Goal: Task Accomplishment & Management: Use online tool/utility

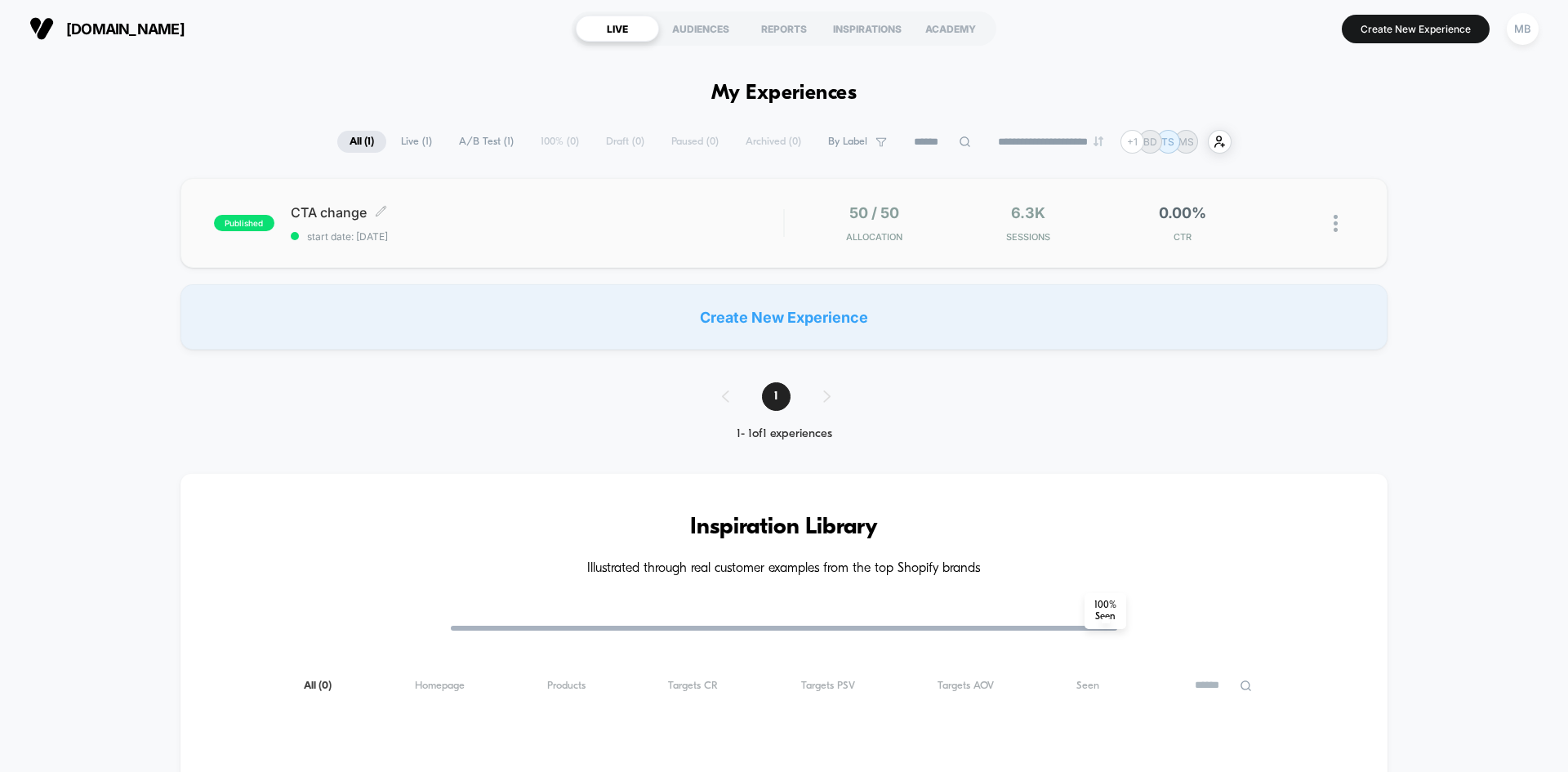
click at [542, 239] on span "start date: [DATE]" at bounding box center [537, 236] width 492 height 12
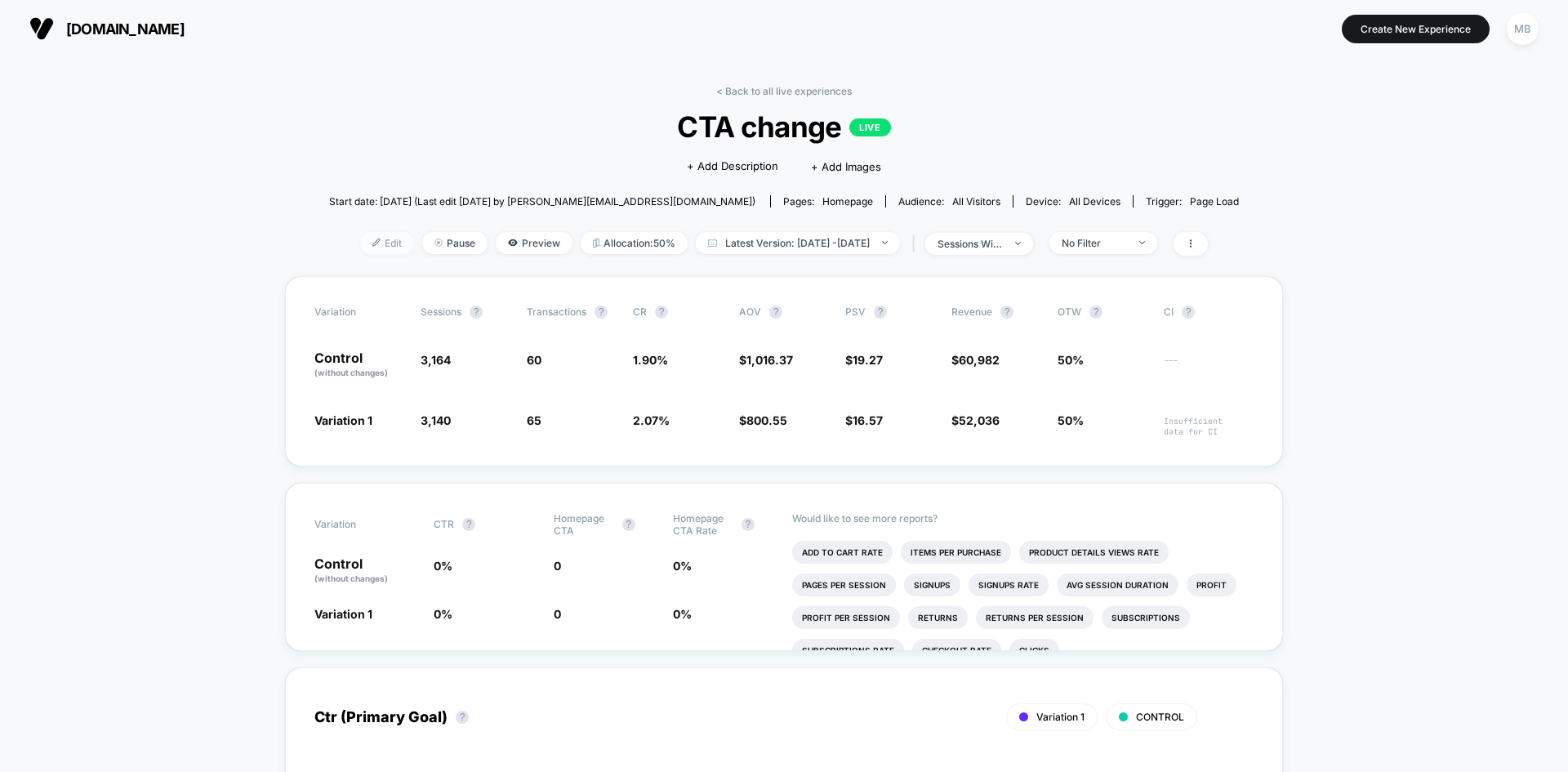
click at [360, 245] on span "Edit" at bounding box center [387, 242] width 54 height 22
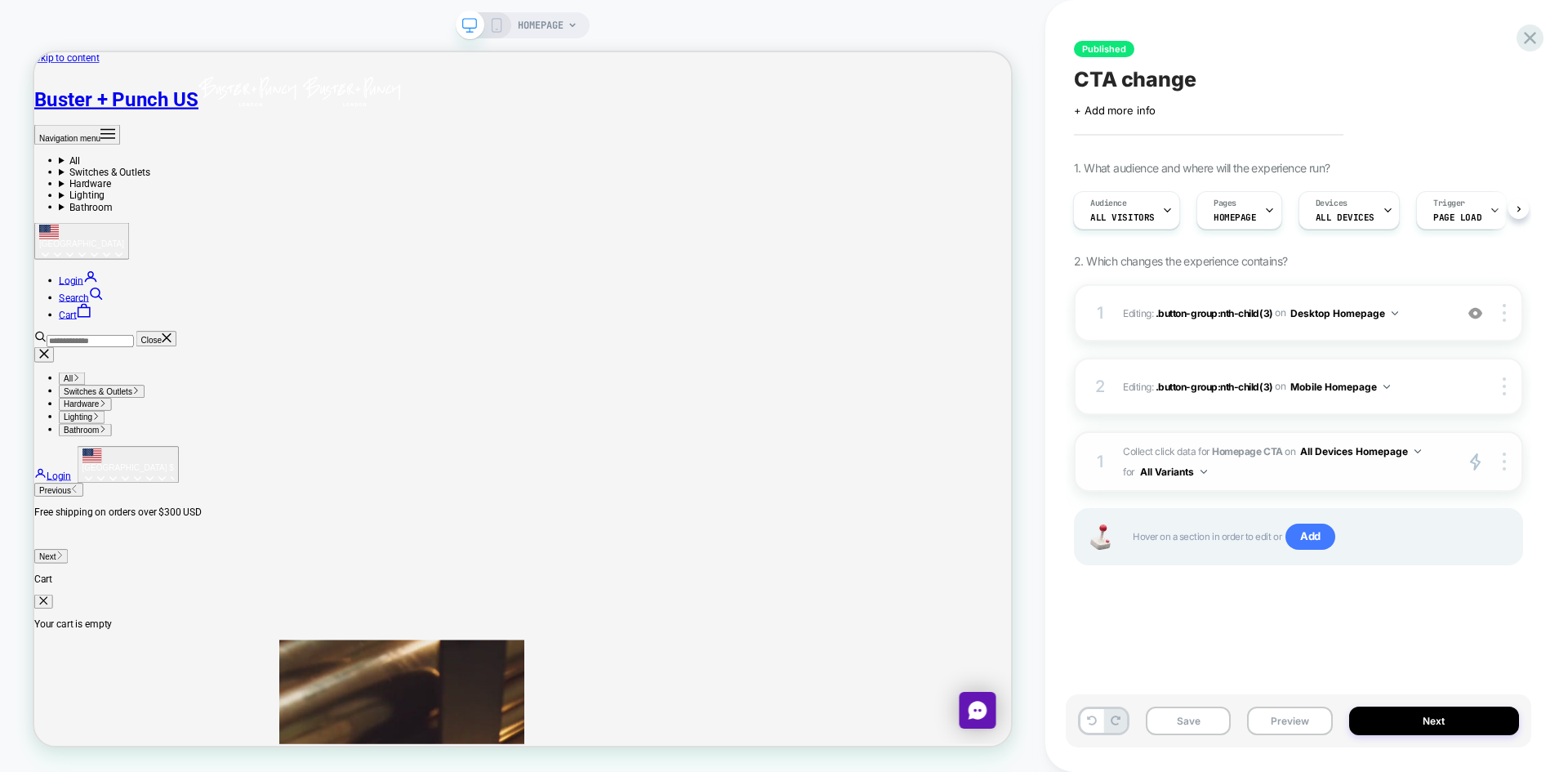
drag, startPoint x: 1193, startPoint y: 454, endPoint x: 1264, endPoint y: 450, distance: 71.1
click at [1264, 450] on span "Collect click data for Homepage CTA on All Devices Homepage for All Variants" at bounding box center [1284, 462] width 323 height 41
drag, startPoint x: 1161, startPoint y: 452, endPoint x: 1209, endPoint y: 452, distance: 48.0
click at [1209, 452] on span "Collect click data for Homepage CTA on All Devices Homepage for All Variants" at bounding box center [1284, 462] width 323 height 41
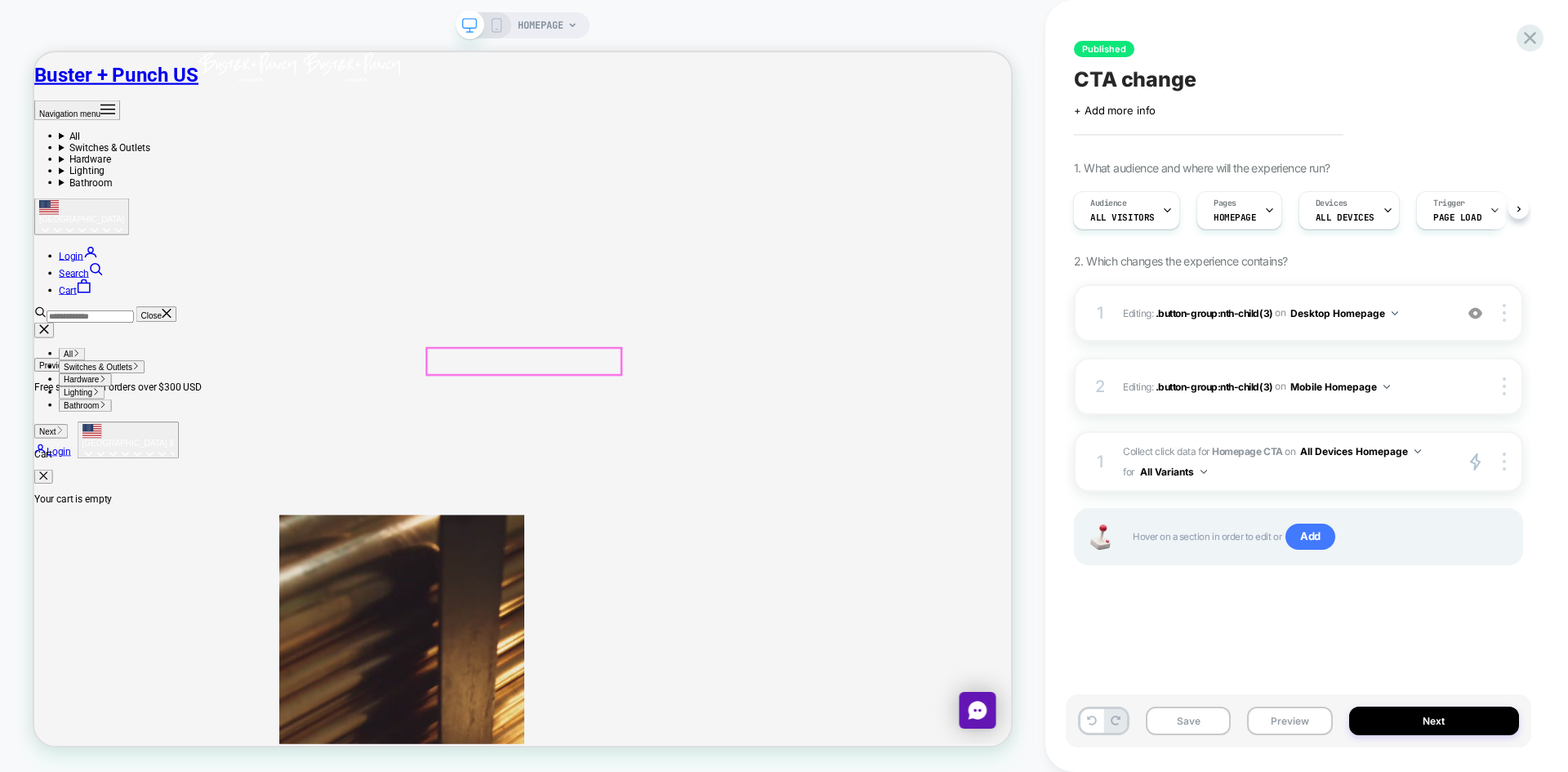
scroll to position [245, 0]
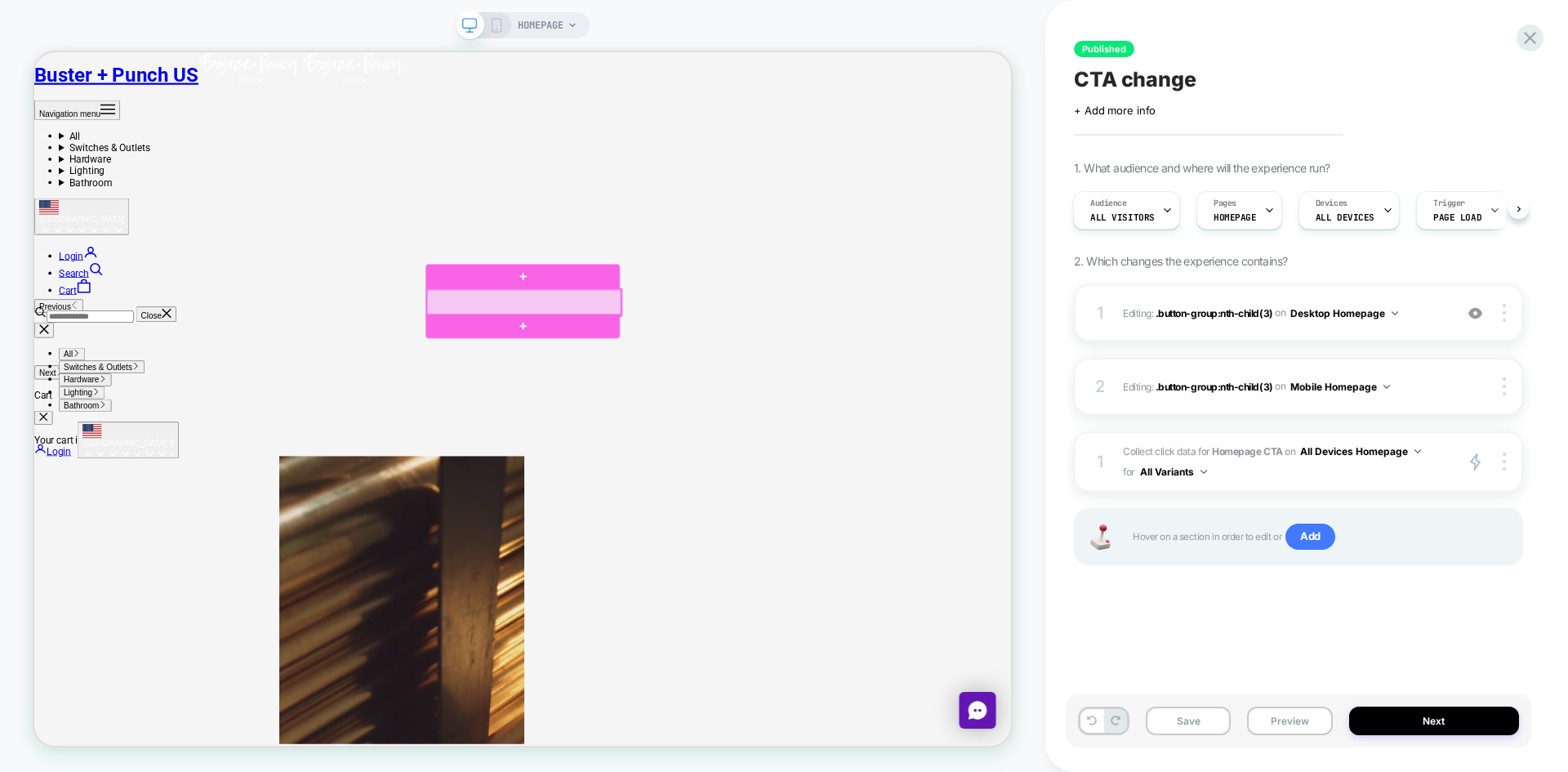
drag, startPoint x: 643, startPoint y: 376, endPoint x: 619, endPoint y: 380, distance: 24.3
click at [619, 380] on div at bounding box center [687, 386] width 259 height 35
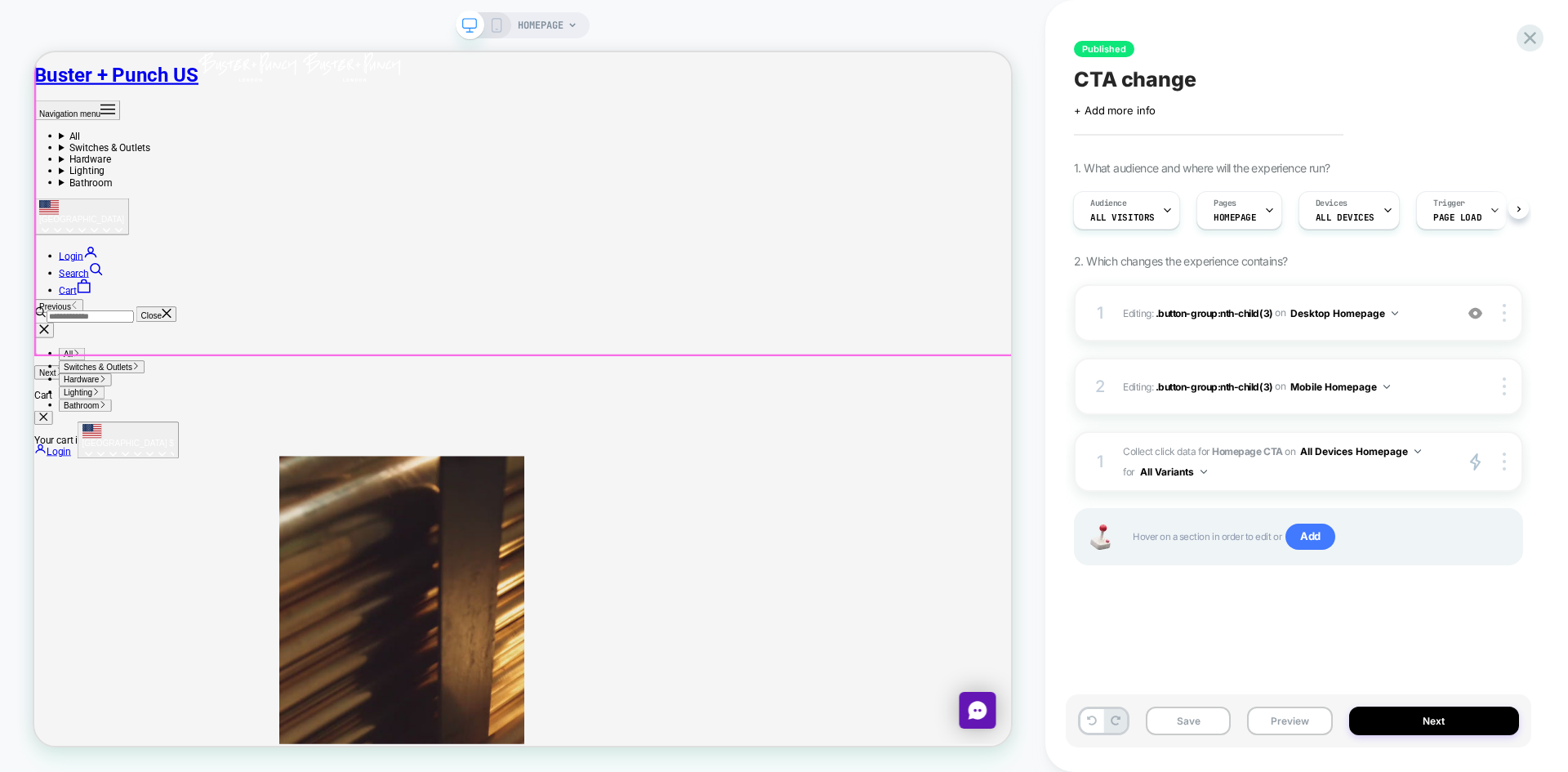
click at [586, 397] on div at bounding box center [687, 181] width 1302 height 548
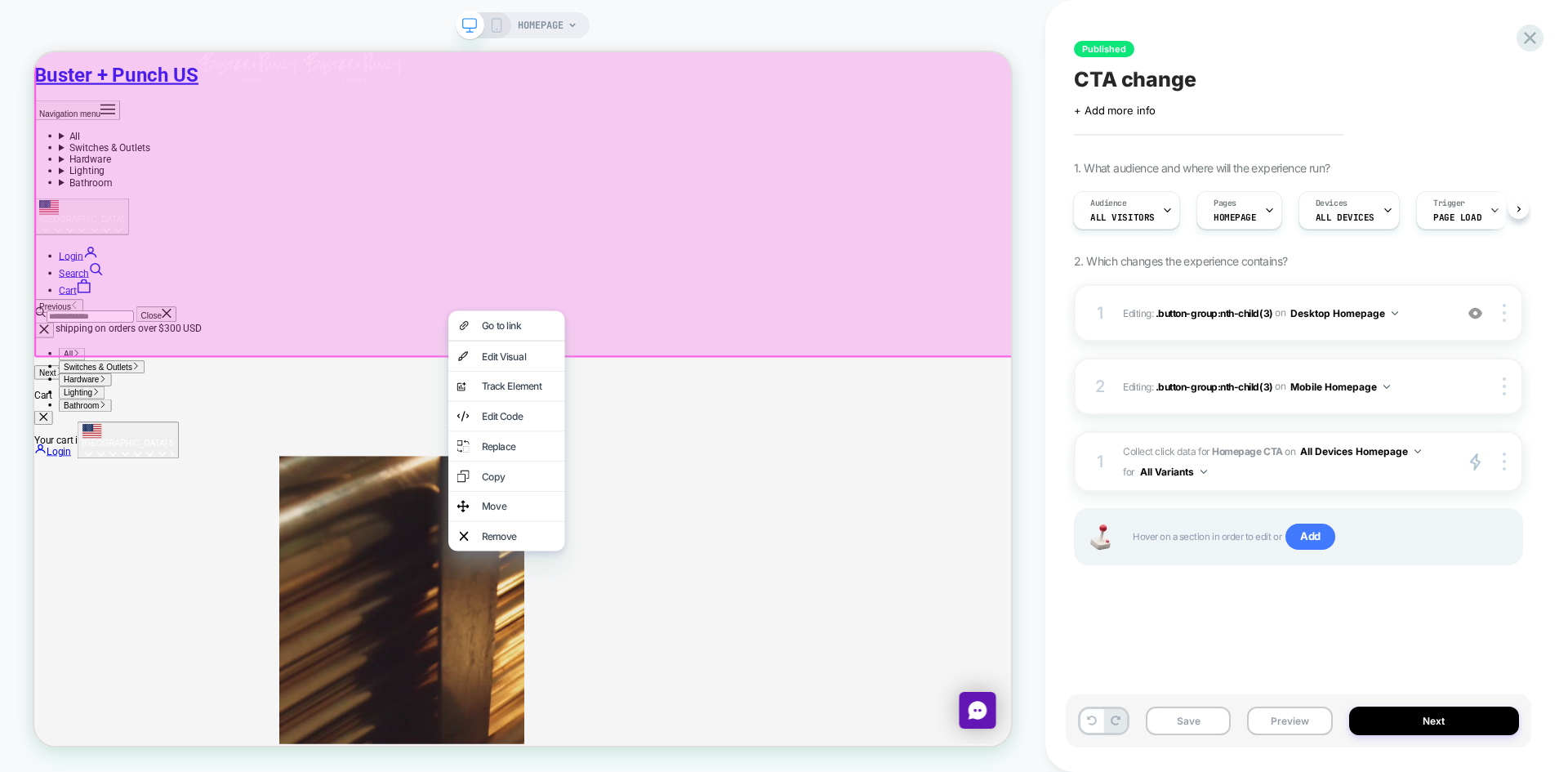
click at [1289, 646] on div "Published CTA change Click to edit experience details + Add more info 1. What a…" at bounding box center [1298, 386] width 465 height 739
click at [1252, 455] on strong "Homepage CTA" at bounding box center [1246, 451] width 70 height 12
click at [1210, 448] on span "Collect click data for Homepage CTA on All Devices Homepage for All Variants" at bounding box center [1284, 462] width 323 height 41
click at [1269, 448] on strong "Homepage CTA" at bounding box center [1246, 451] width 70 height 12
click at [1331, 448] on button "All Devices Homepage" at bounding box center [1360, 451] width 121 height 21
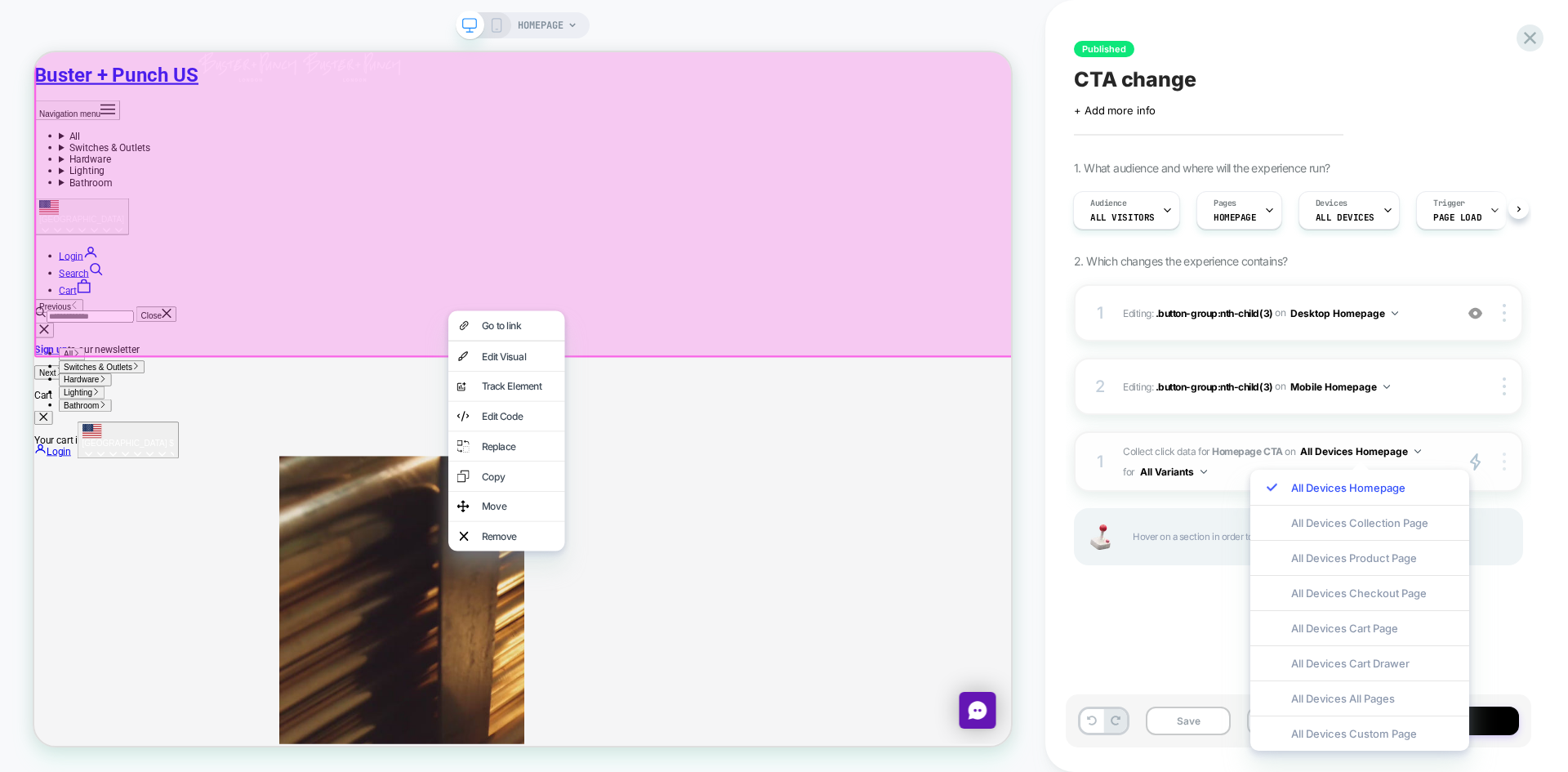
click at [1508, 459] on div at bounding box center [1507, 462] width 31 height 19
click at [1542, 473] on div "Published CTA change Click to edit experience details + Add more info 1. What a…" at bounding box center [1307, 386] width 523 height 772
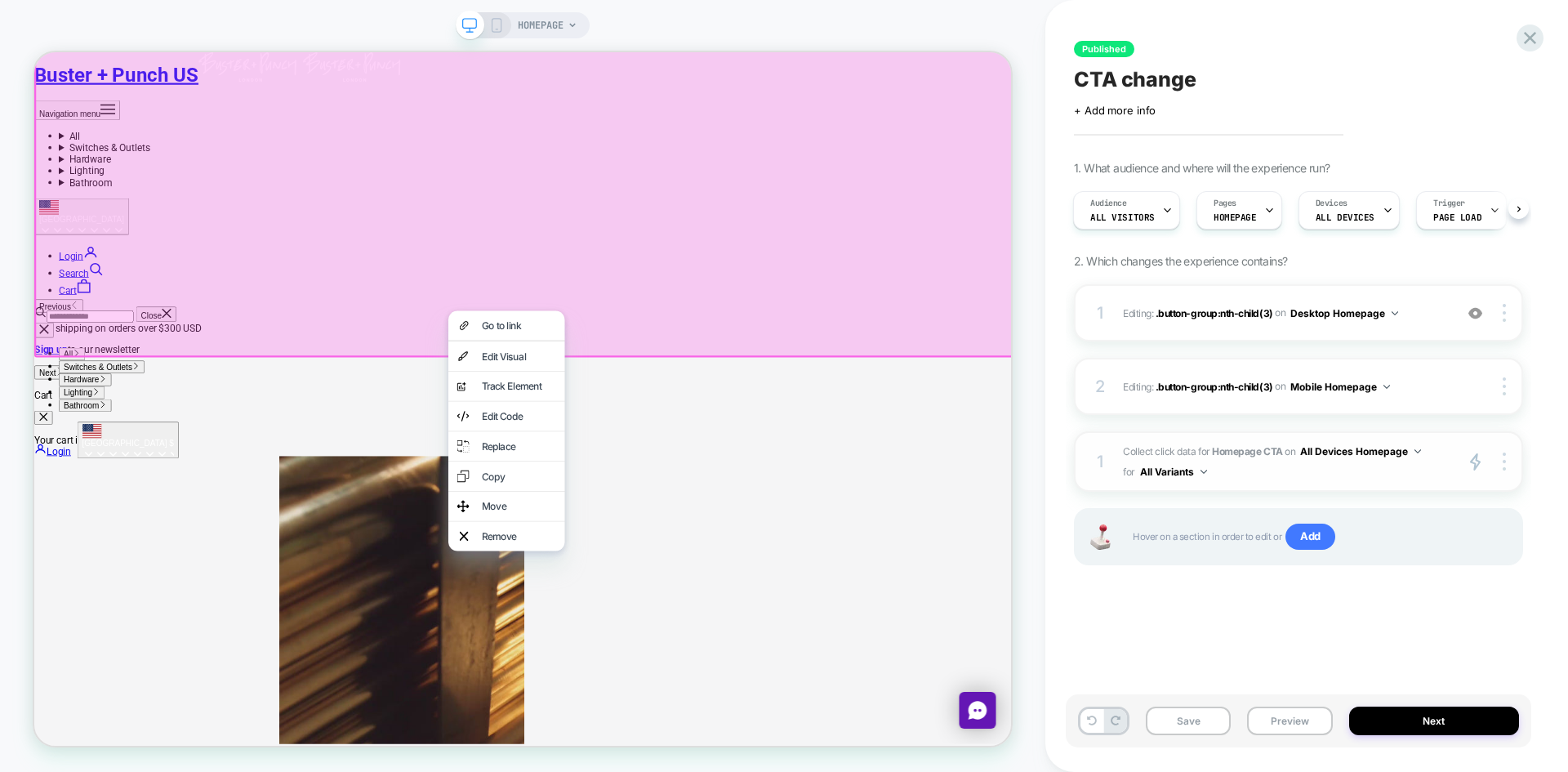
click at [1514, 472] on div "1 Collect click data for Homepage CTA on All Devices Homepage for All Variants …" at bounding box center [1298, 461] width 450 height 60
click at [1509, 469] on div at bounding box center [1507, 462] width 31 height 19
click at [1166, 461] on button "All Variants" at bounding box center [1173, 471] width 67 height 21
click at [1150, 444] on span "Collect click data for Homepage CTA on All Devices Homepage for All Variants" at bounding box center [1284, 462] width 323 height 41
click at [1213, 454] on strong "Homepage CTA" at bounding box center [1246, 451] width 70 height 12
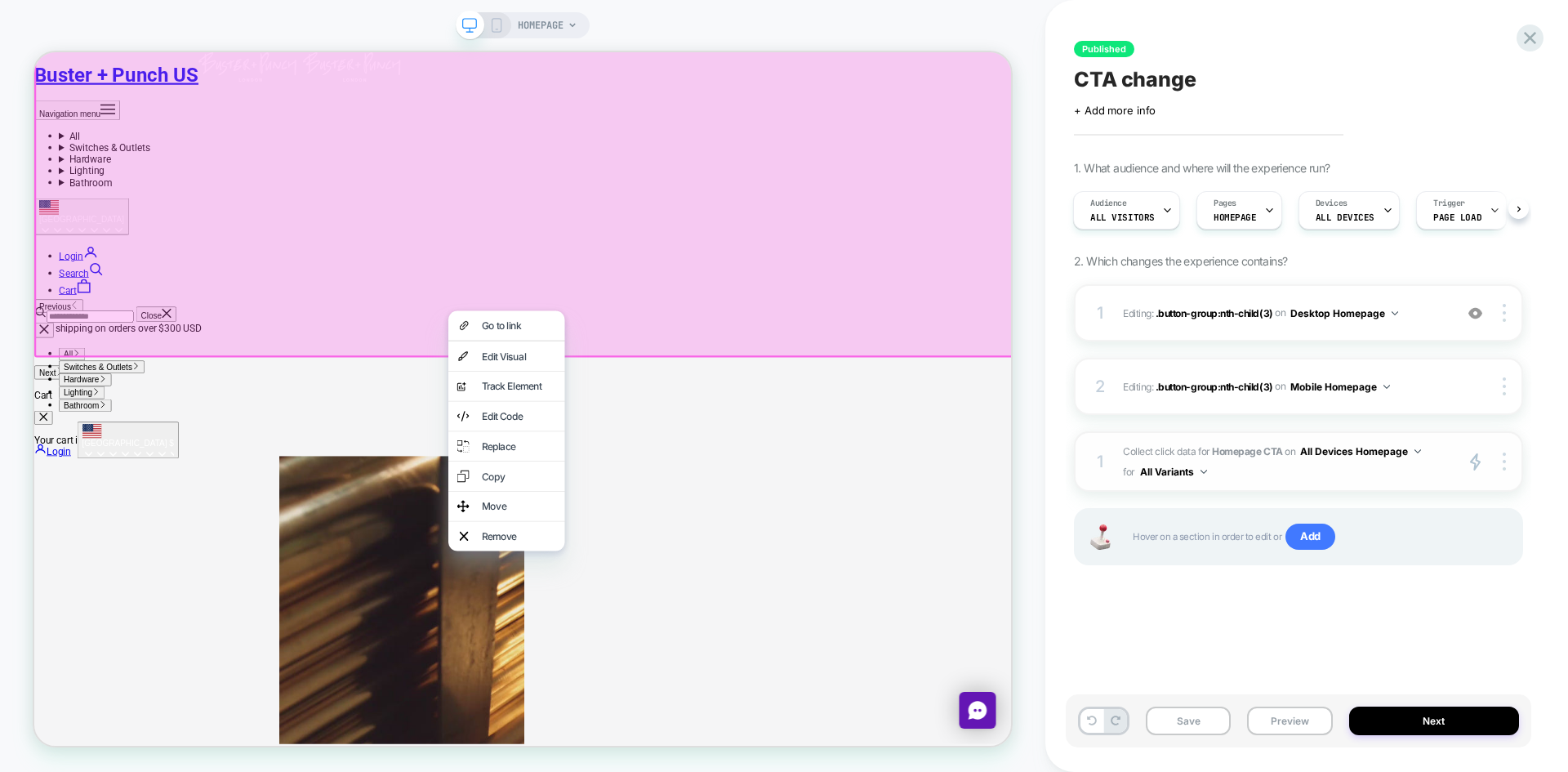
drag, startPoint x: 1232, startPoint y: 454, endPoint x: 1241, endPoint y: 454, distance: 9.0
click at [1233, 454] on strong "Homepage CTA" at bounding box center [1246, 451] width 70 height 12
click at [1253, 454] on strong "Homepage CTA" at bounding box center [1246, 451] width 70 height 12
click at [1257, 454] on strong "Homepage CTA" at bounding box center [1246, 451] width 70 height 12
click at [1298, 450] on div "on All Devices Homepage" at bounding box center [1353, 451] width 136 height 21
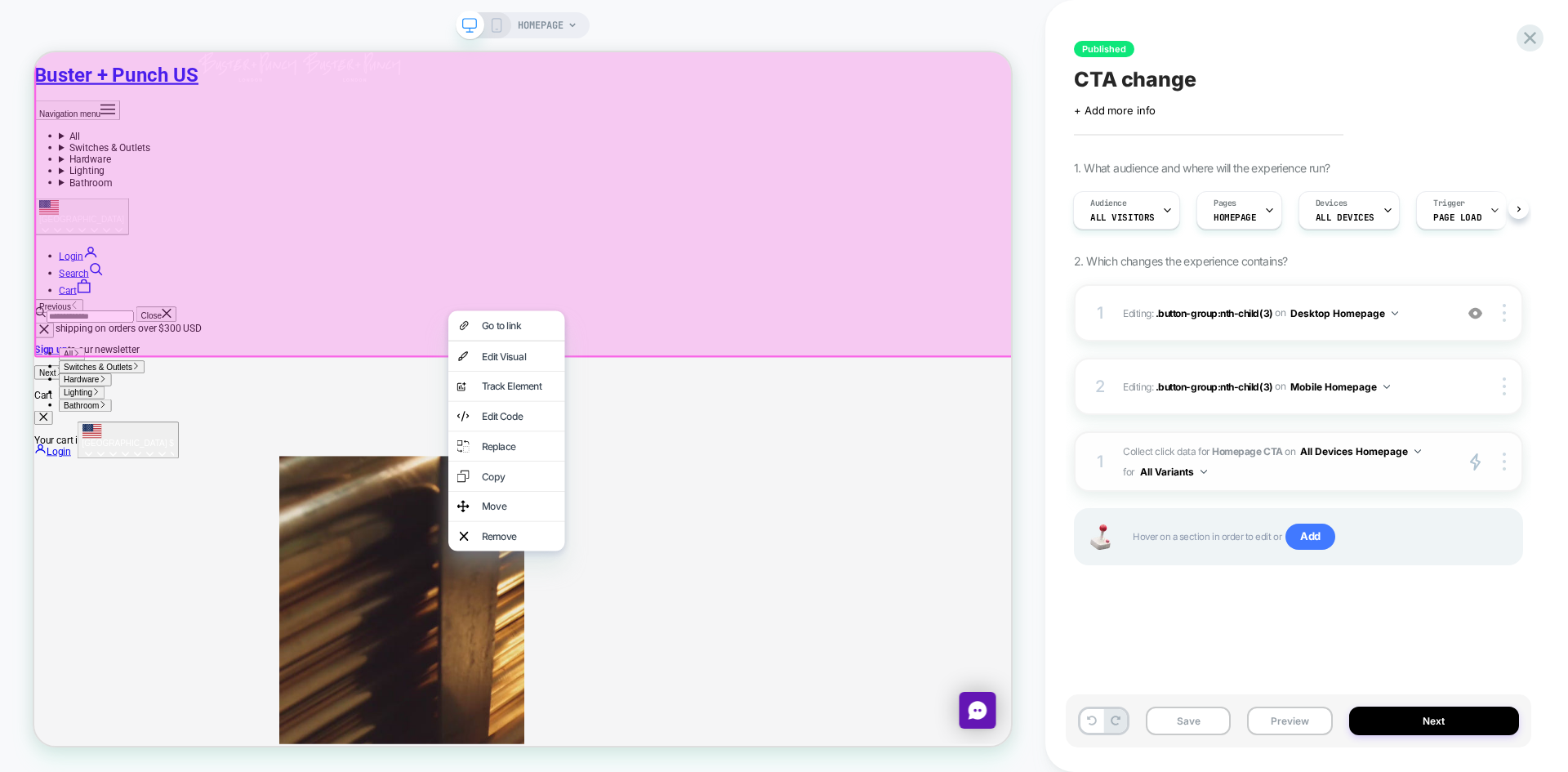
click at [1310, 450] on button "All Devices Homepage" at bounding box center [1360, 451] width 121 height 21
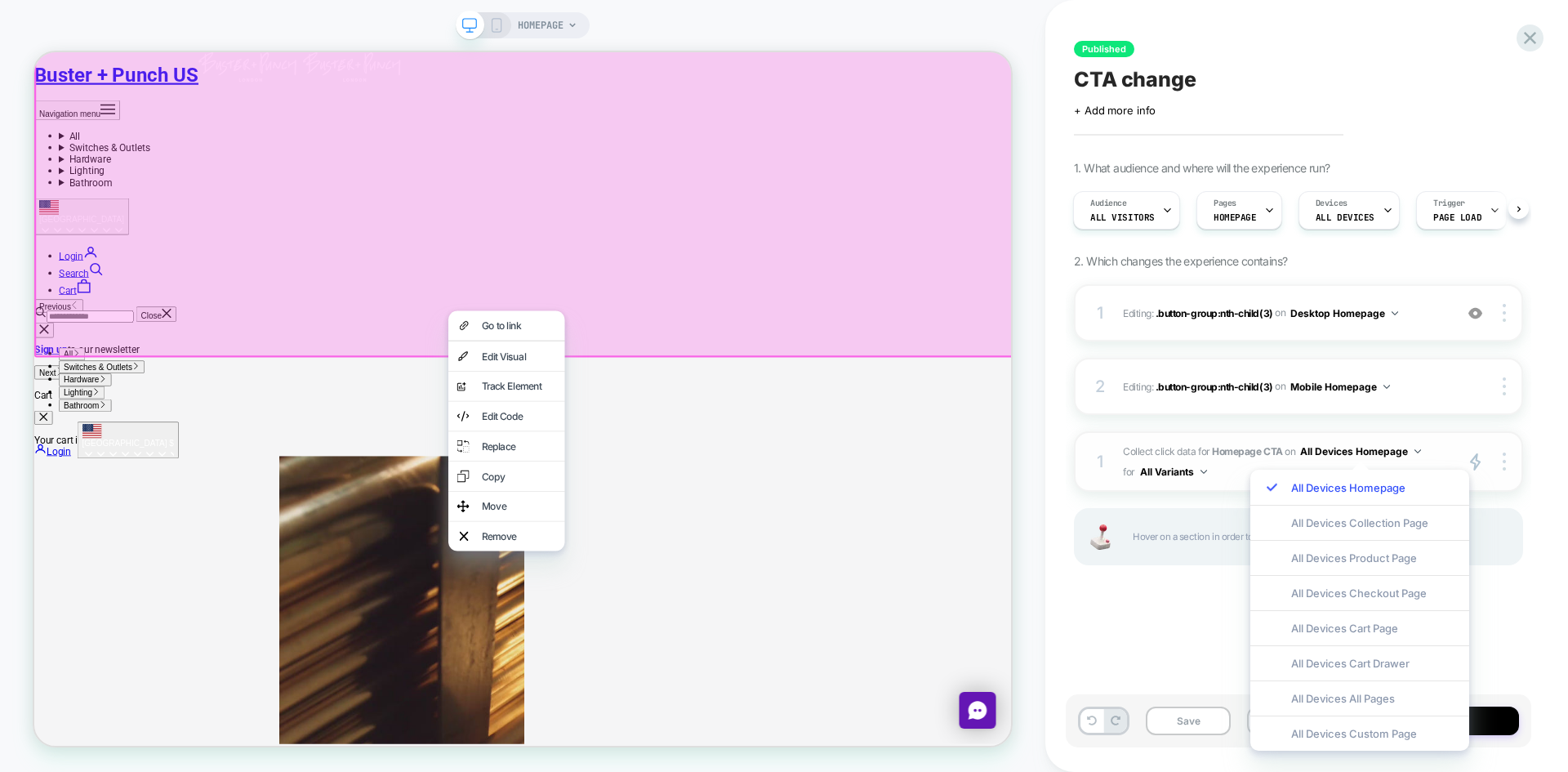
click at [1314, 451] on button "All Devices Homepage" at bounding box center [1360, 451] width 121 height 21
click at [1126, 467] on span "for" at bounding box center [1129, 472] width 12 height 18
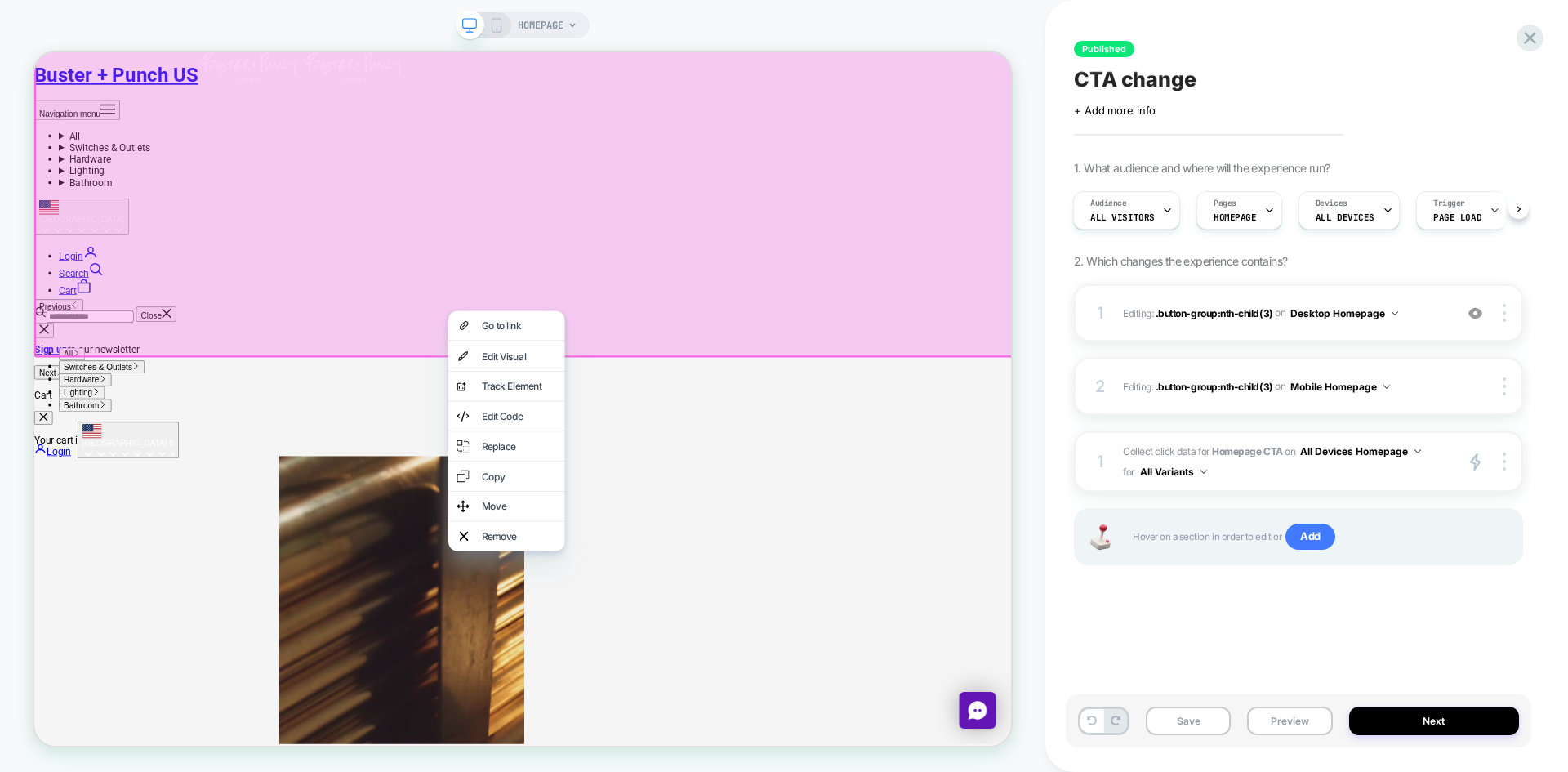
click at [1087, 464] on div "1 Collect click data for Homepage CTA on All Devices Homepage for All Variants …" at bounding box center [1298, 461] width 450 height 60
click at [1104, 464] on div "1" at bounding box center [1100, 462] width 16 height 30
click at [1194, 470] on button "All Variants" at bounding box center [1173, 471] width 67 height 21
drag, startPoint x: 1187, startPoint y: 468, endPoint x: 1230, endPoint y: 459, distance: 43.9
click at [1187, 467] on button "All Variants" at bounding box center [1173, 471] width 67 height 21
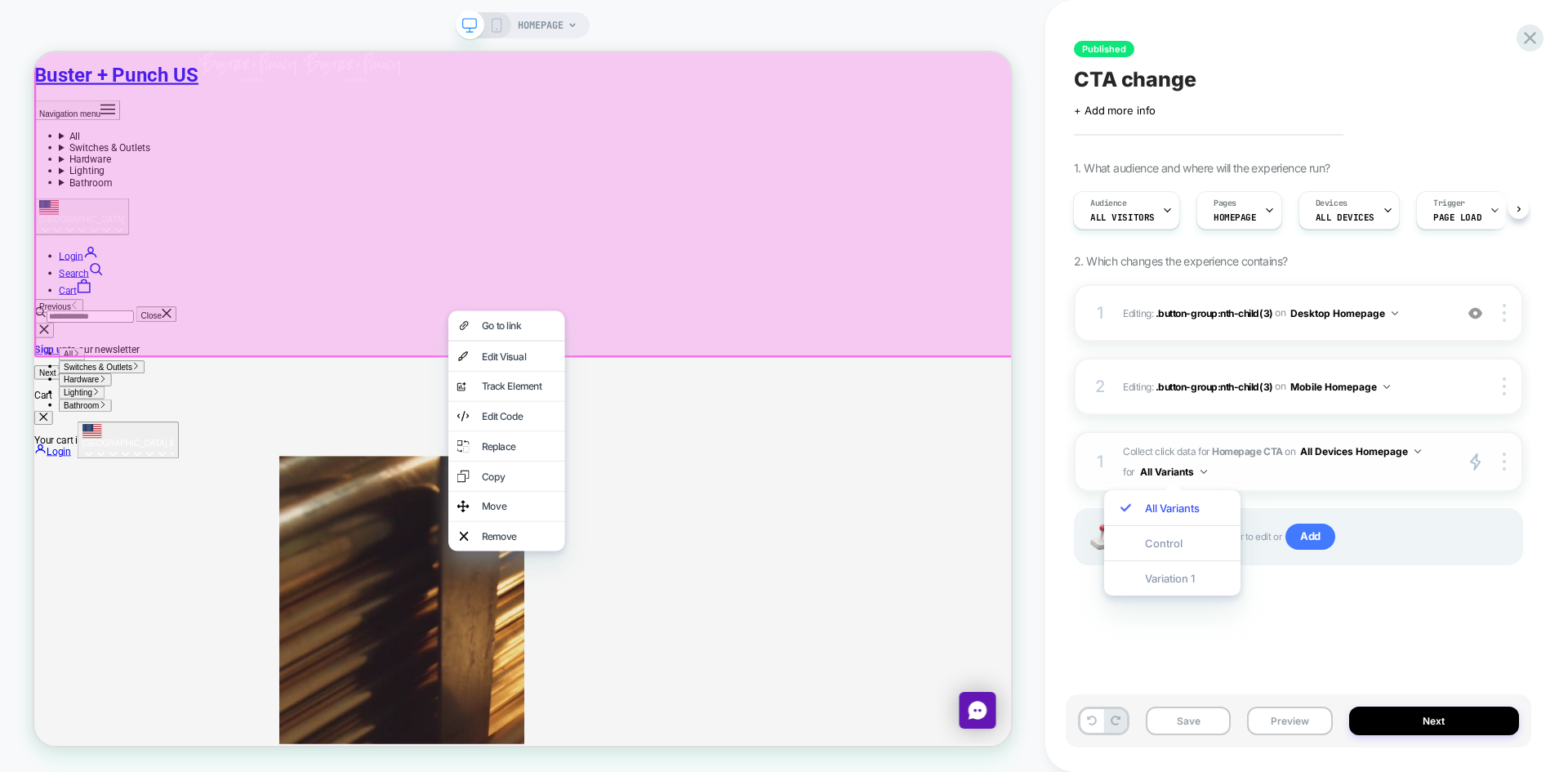
drag, startPoint x: 1283, startPoint y: 451, endPoint x: 1322, endPoint y: 454, distance: 39.1
click at [1283, 451] on span "Collect click data for Homepage CTA on All Devices Homepage for All Variants" at bounding box center [1284, 462] width 323 height 41
click at [1339, 453] on button "All Devices Homepage" at bounding box center [1360, 451] width 121 height 21
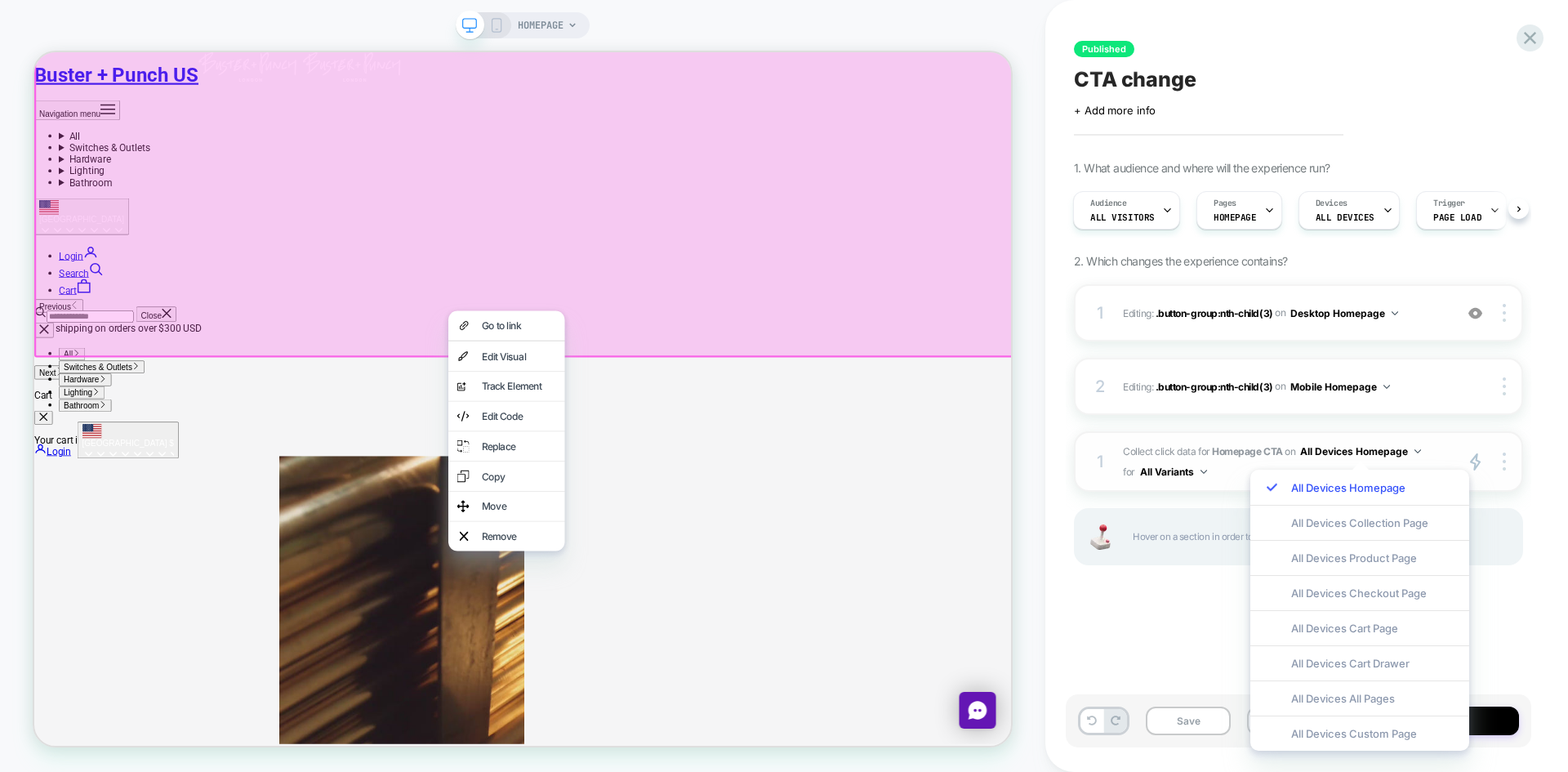
click at [1476, 459] on polygon at bounding box center [1475, 462] width 9 height 16
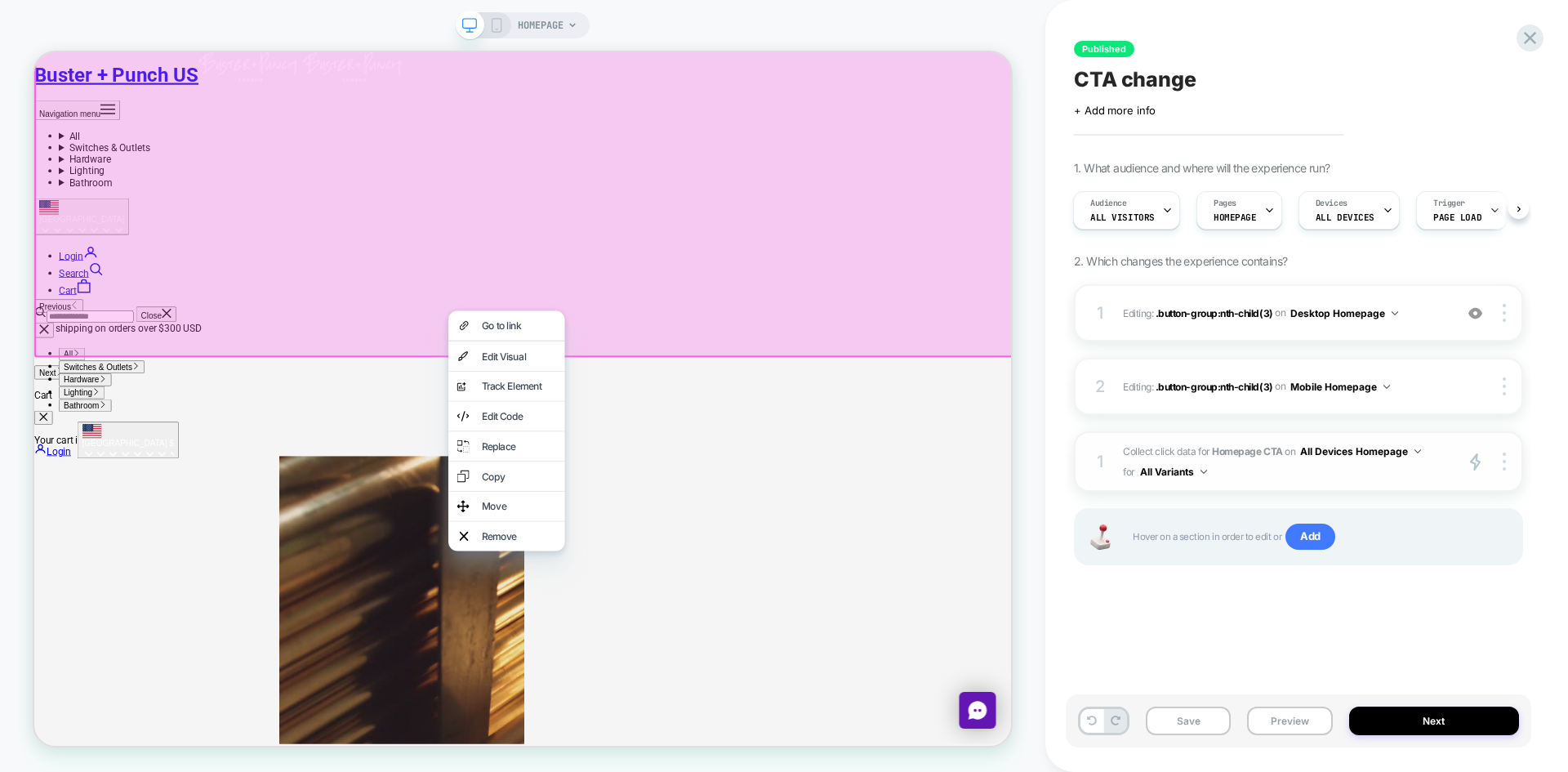
click at [1471, 459] on icon "primary 2" at bounding box center [1475, 462] width 12 height 19
click at [1509, 468] on div at bounding box center [1507, 462] width 31 height 19
click at [1192, 453] on span "Collect click data for Homepage CTA on All Devices Homepage for All Variants" at bounding box center [1284, 462] width 323 height 41
click at [1274, 453] on strong "Homepage CTA" at bounding box center [1246, 451] width 70 height 12
click at [1275, 453] on strong "Homepage CTA" at bounding box center [1246, 451] width 70 height 12
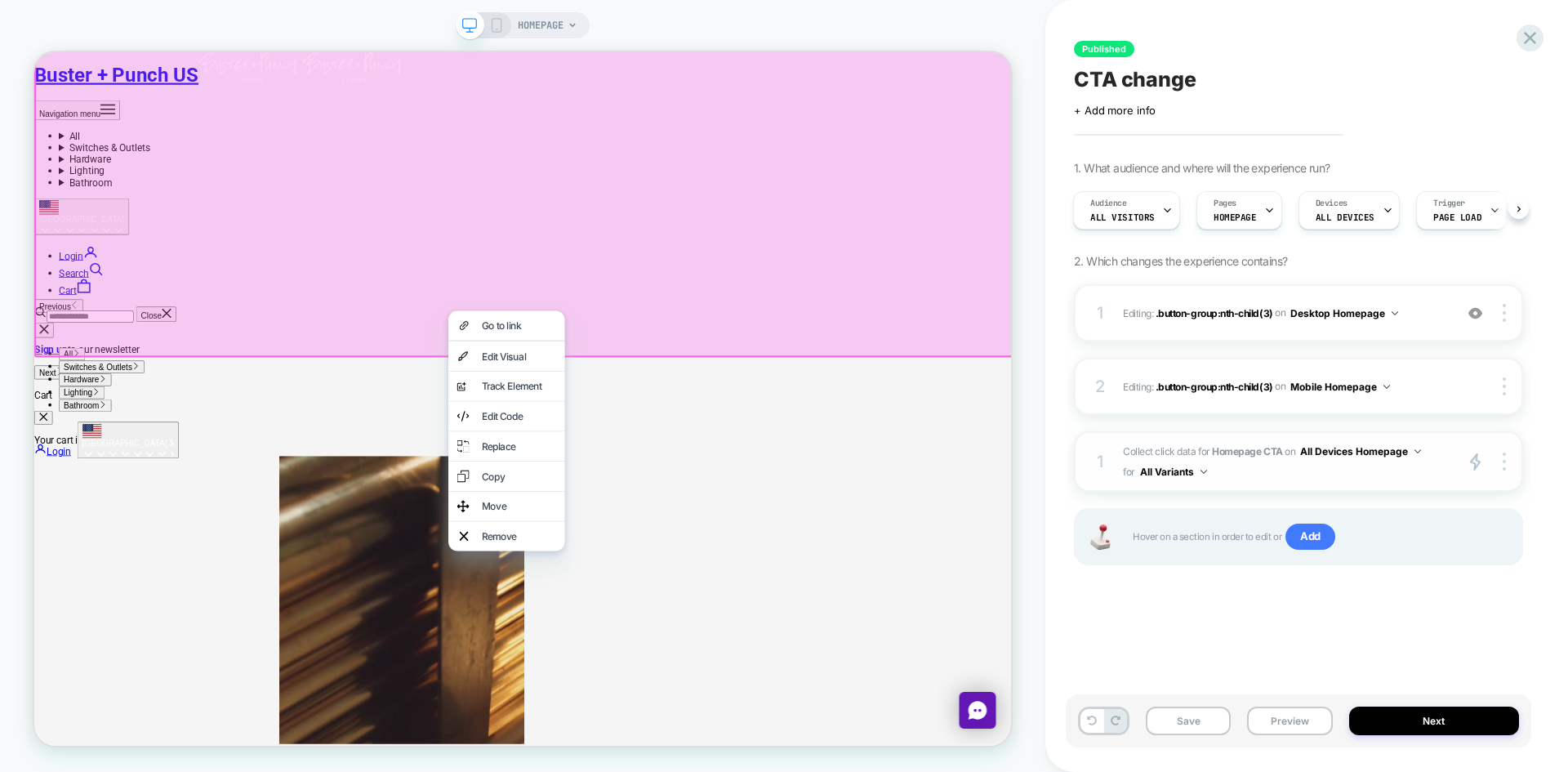
click at [1308, 451] on button "All Devices Homepage" at bounding box center [1360, 451] width 121 height 21
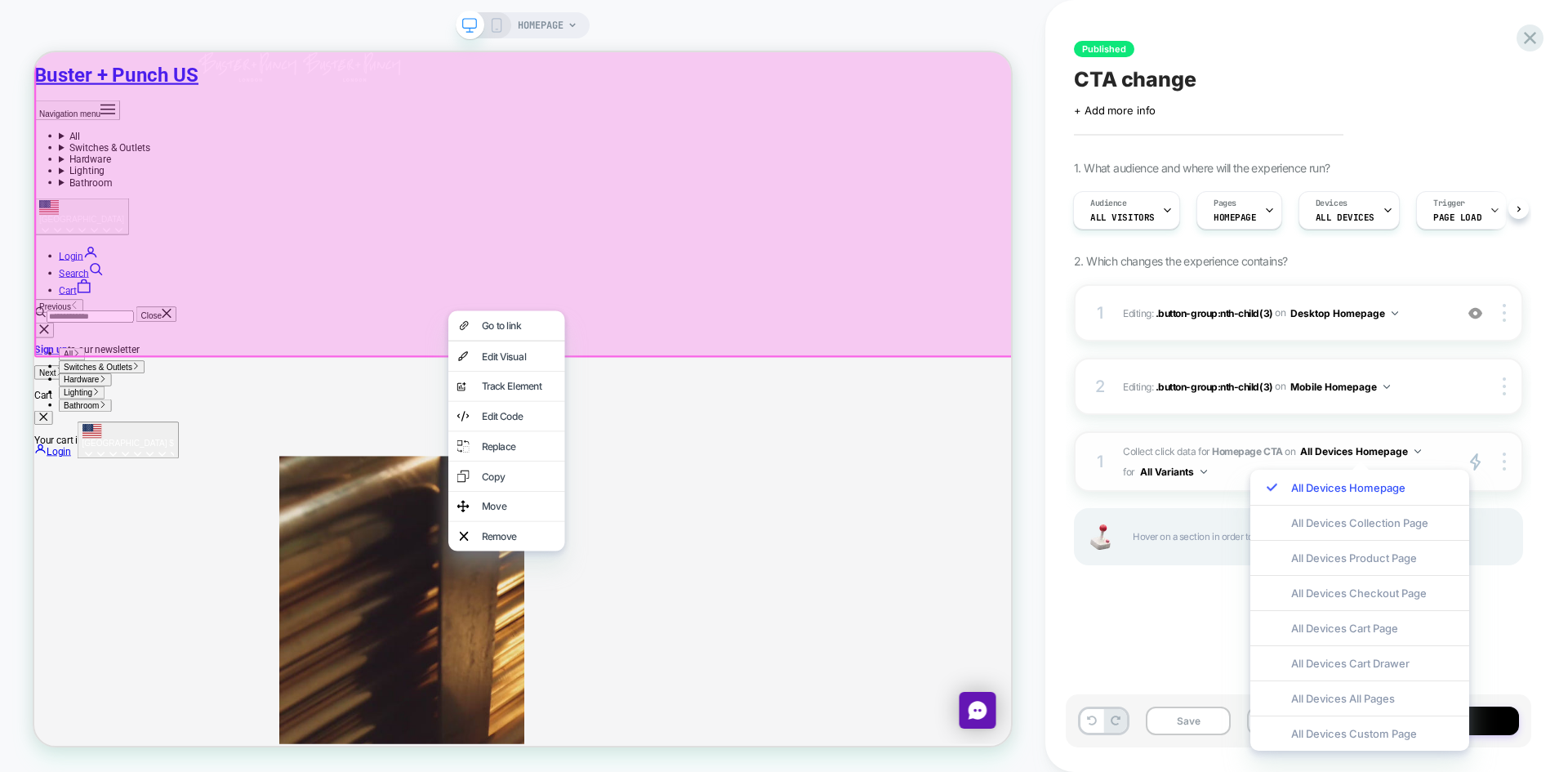
click at [1309, 451] on button "All Devices Homepage" at bounding box center [1360, 451] width 121 height 21
drag, startPoint x: 1271, startPoint y: 452, endPoint x: 1238, endPoint y: 452, distance: 33.0
click at [1238, 452] on strong "Homepage CTA" at bounding box center [1246, 451] width 70 height 12
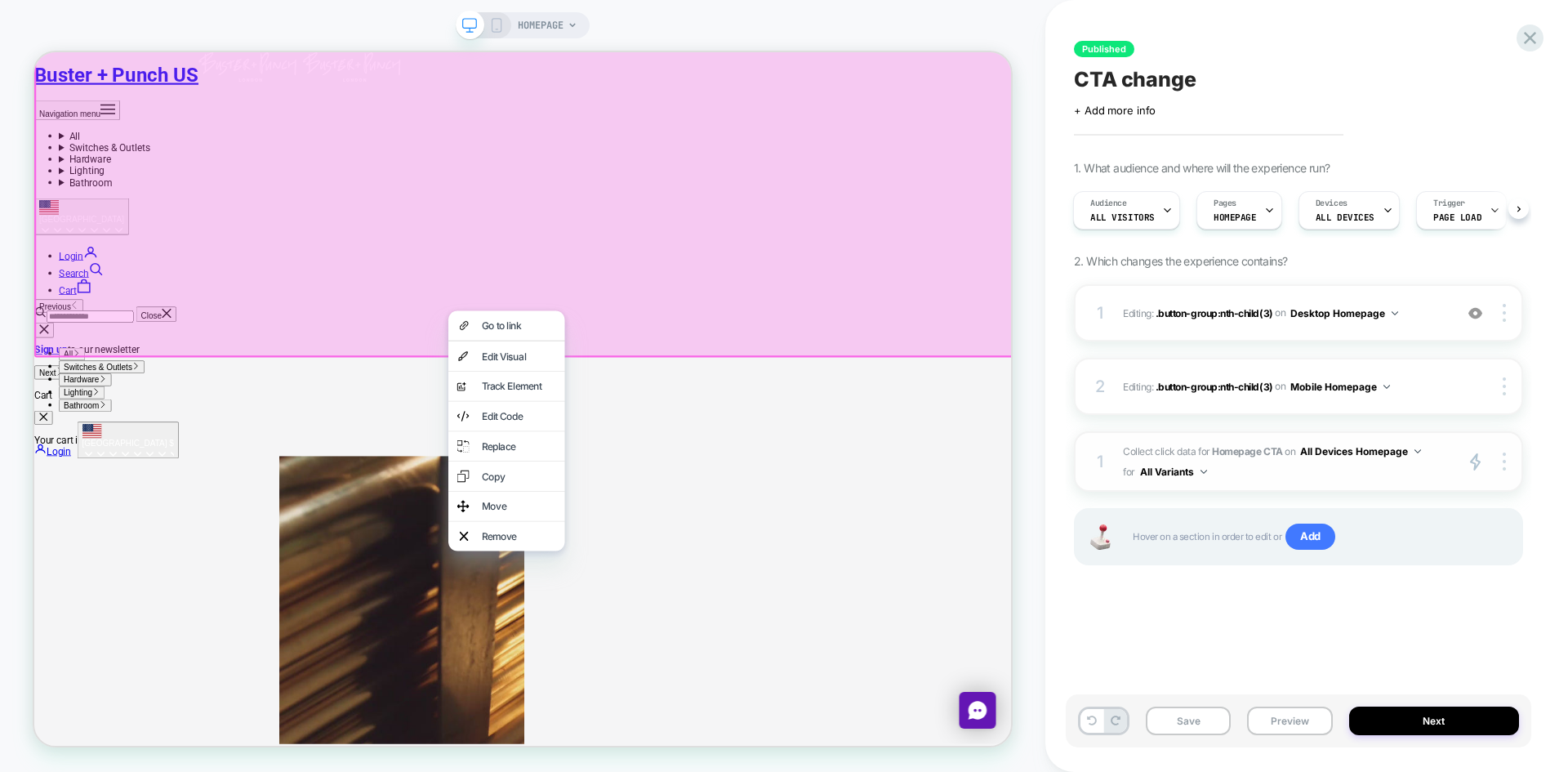
click at [1218, 454] on strong "Homepage CTA" at bounding box center [1246, 451] width 70 height 12
click at [1201, 454] on span "Collect click data for Homepage CTA on All Devices Homepage for All Variants" at bounding box center [1284, 462] width 323 height 41
click at [1198, 454] on span "Collect click data for Homepage CTA on All Devices Homepage for All Variants" at bounding box center [1284, 462] width 323 height 41
click at [1153, 454] on span "Collect click data for Homepage CTA on All Devices Homepage for All Variants" at bounding box center [1284, 462] width 323 height 41
click at [1152, 454] on span "Collect click data for Homepage CTA on All Devices Homepage for All Variants" at bounding box center [1284, 462] width 323 height 41
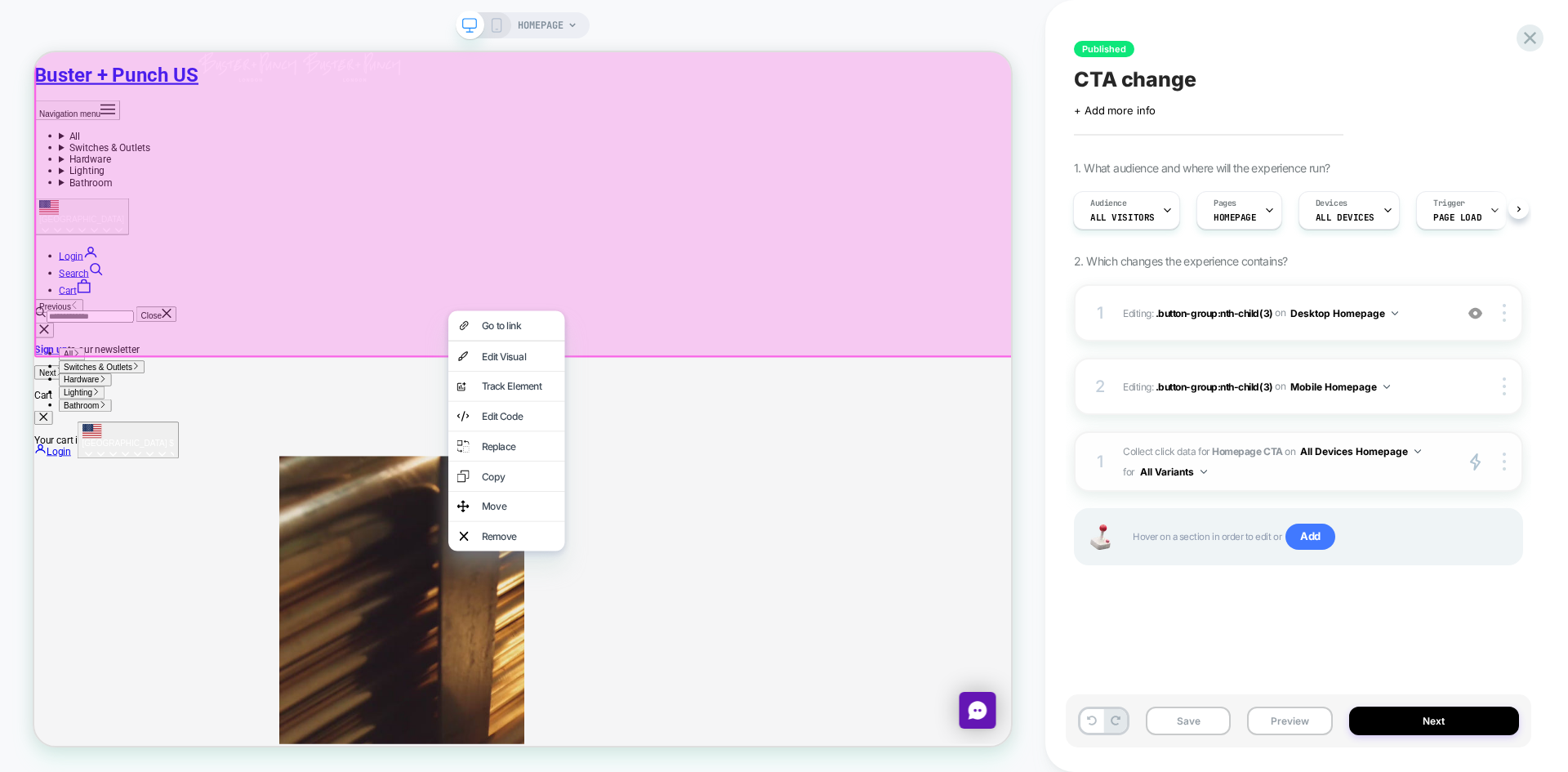
drag, startPoint x: 1138, startPoint y: 453, endPoint x: 1114, endPoint y: 453, distance: 24.0
click at [1137, 453] on span "Collect click data for Homepage CTA on All Devices Homepage for All Variants" at bounding box center [1284, 462] width 323 height 41
click at [1114, 453] on div "1 Collect click data for Homepage CTA on All Devices Homepage for All Variants …" at bounding box center [1298, 461] width 450 height 60
click at [1100, 456] on div "1" at bounding box center [1100, 462] width 16 height 30
click at [1115, 474] on div "1 Collect click data for Homepage CTA on All Devices Homepage for All Variants …" at bounding box center [1298, 461] width 450 height 60
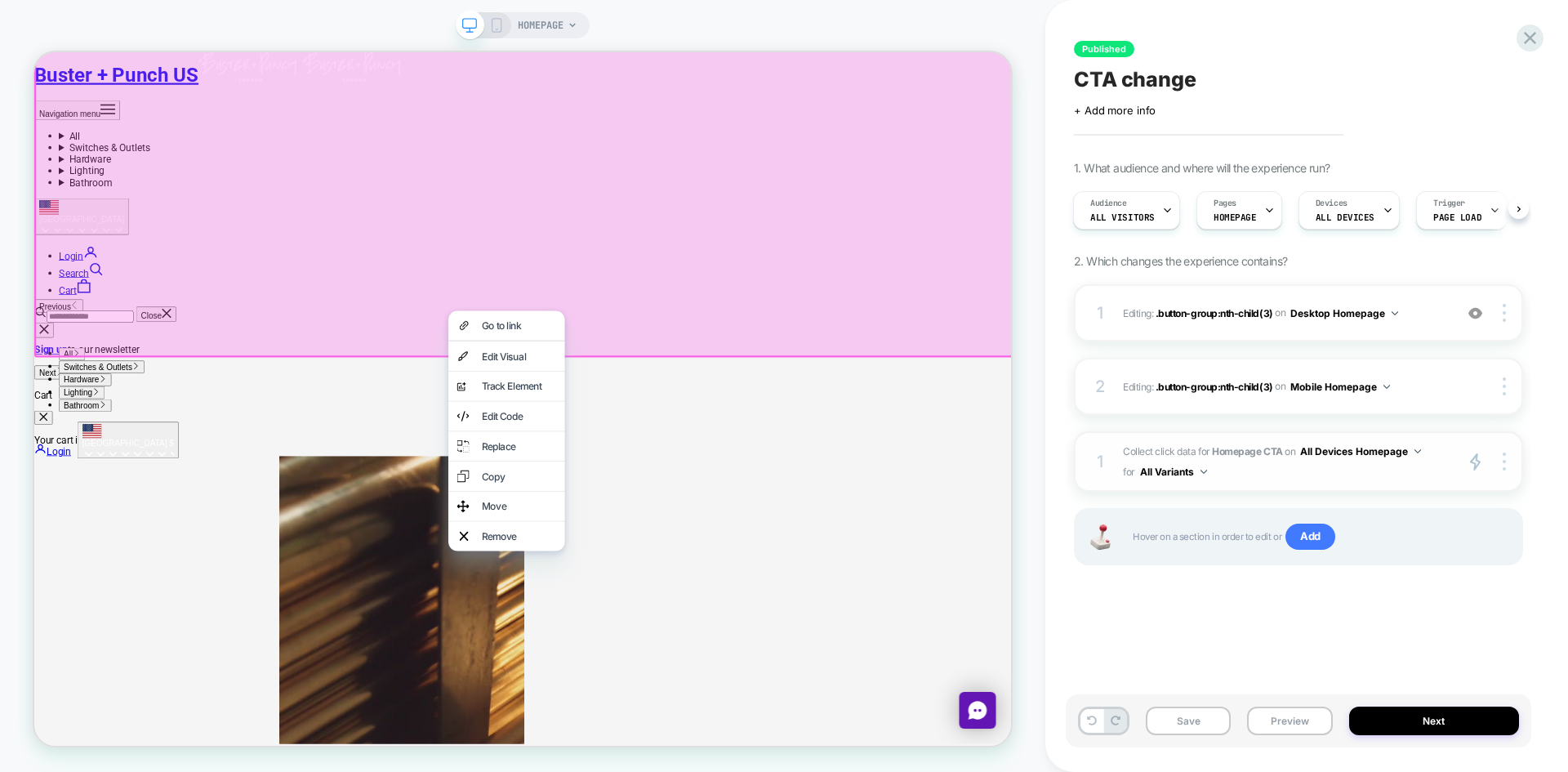
click at [1115, 475] on div "1 Collect click data for Homepage CTA on All Devices Homepage for All Variants …" at bounding box center [1298, 461] width 450 height 60
click at [1106, 478] on div "1 Collect click data for Homepage CTA on All Devices Homepage for All Variants …" at bounding box center [1298, 461] width 450 height 60
click at [1104, 467] on div "1" at bounding box center [1100, 462] width 16 height 30
click at [1435, 450] on span "Collect click data for Homepage CTA on All Devices Homepage for All Variants" at bounding box center [1284, 462] width 323 height 41
click at [1413, 450] on button "All Devices Homepage" at bounding box center [1360, 451] width 121 height 21
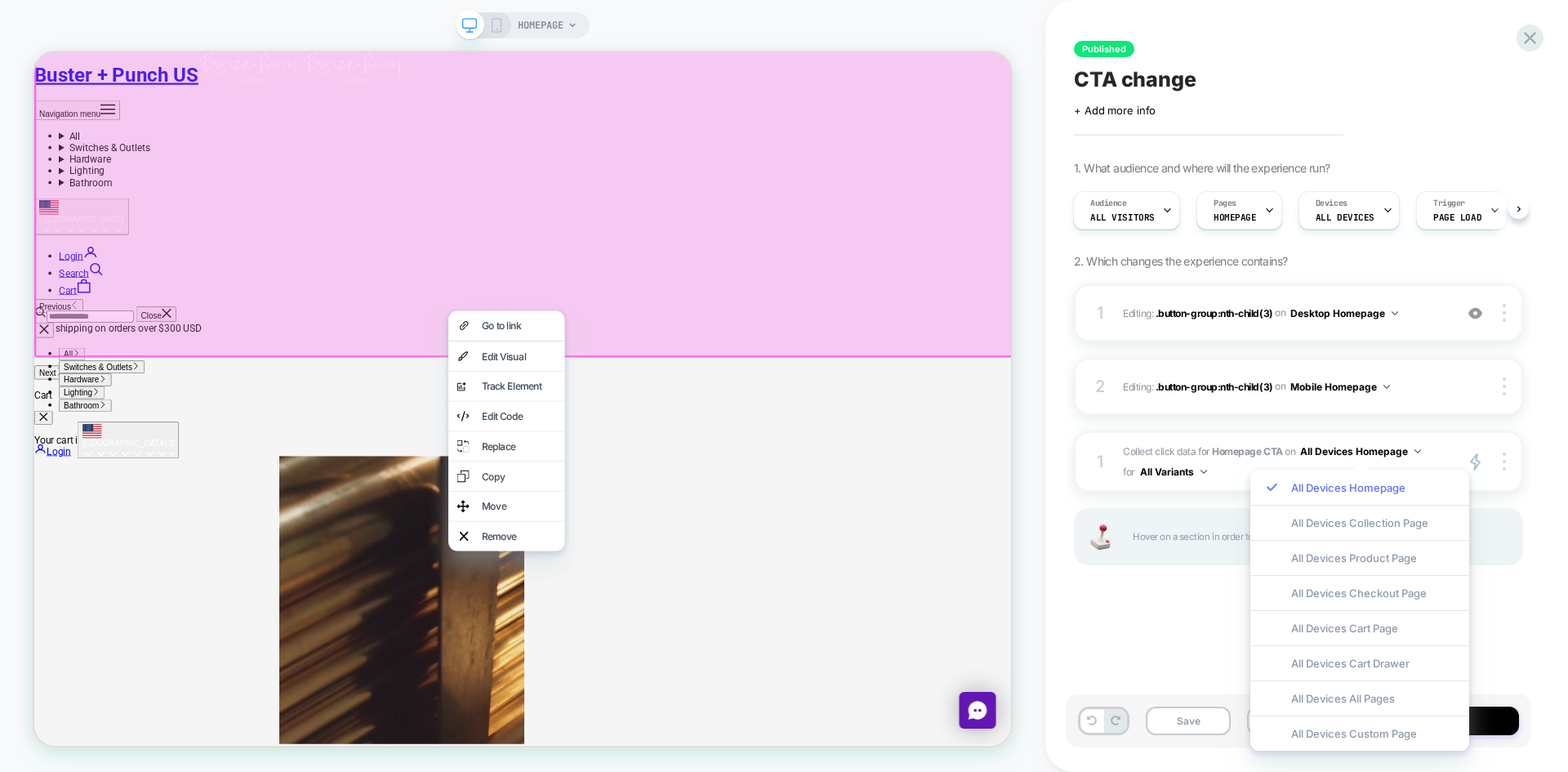
click at [1341, 480] on div "All Devices Homepage" at bounding box center [1359, 487] width 219 height 35
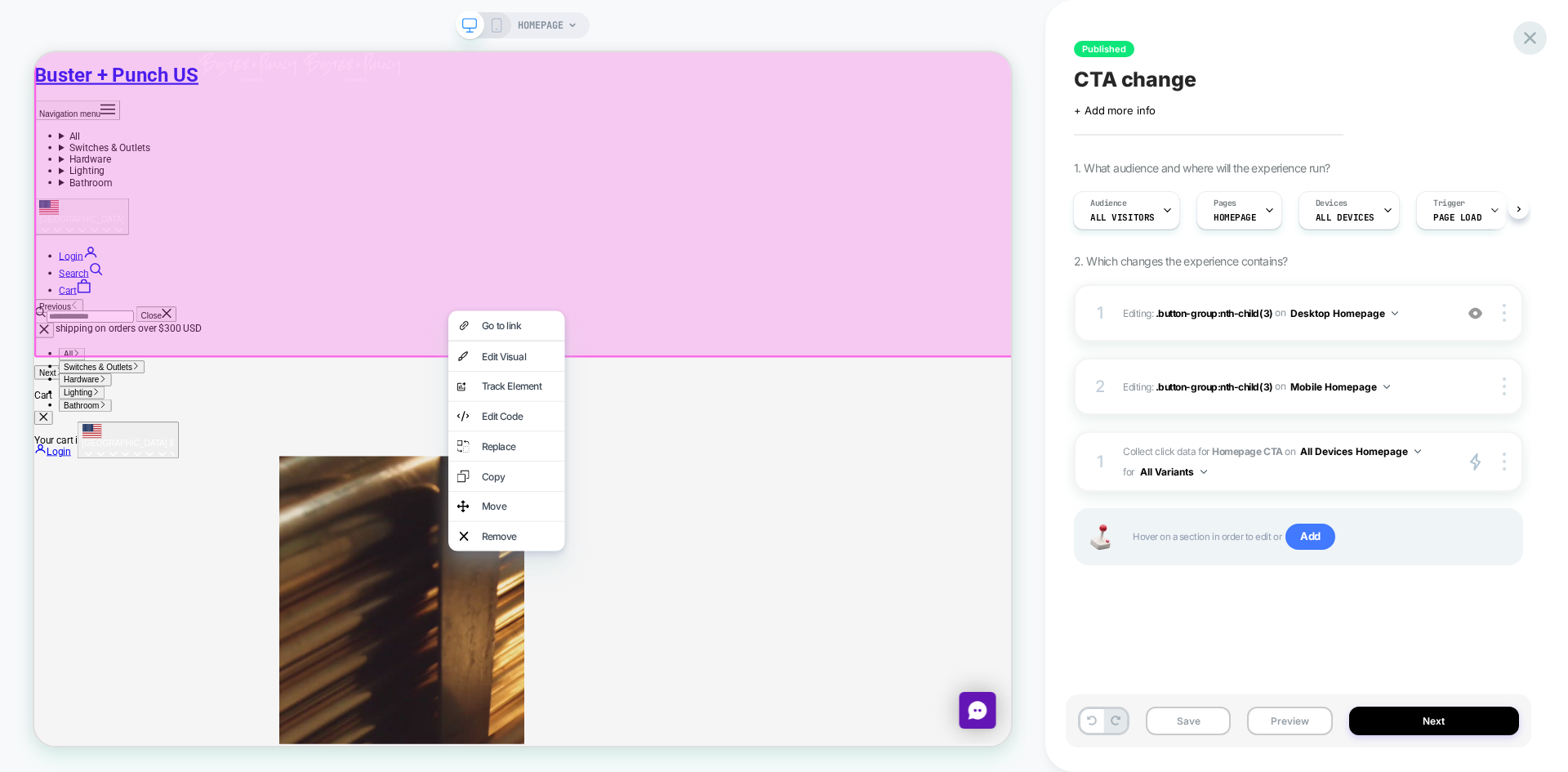
click at [1524, 33] on icon at bounding box center [1530, 38] width 22 height 22
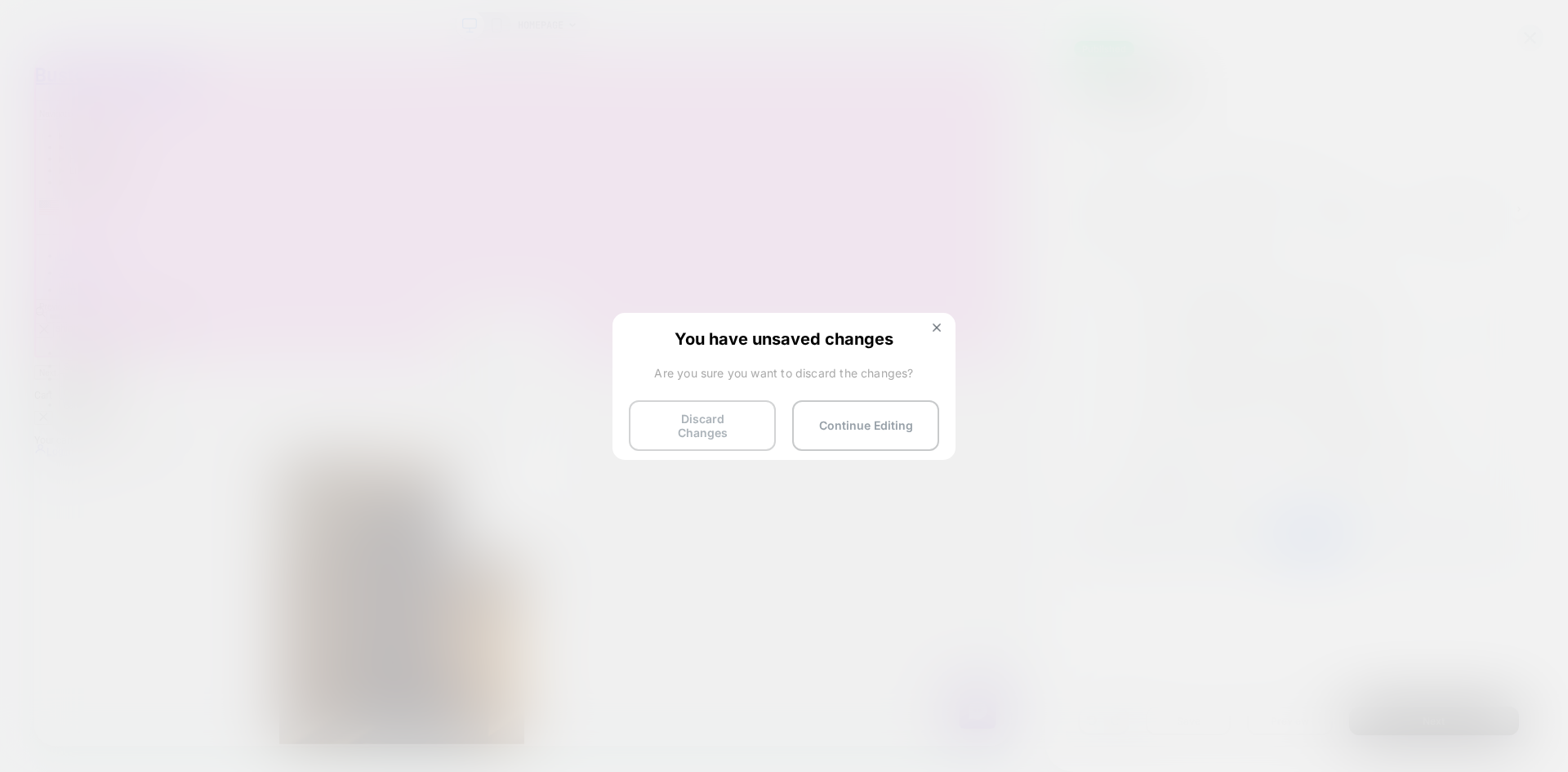
click at [682, 423] on button "Discard Changes" at bounding box center [702, 425] width 147 height 50
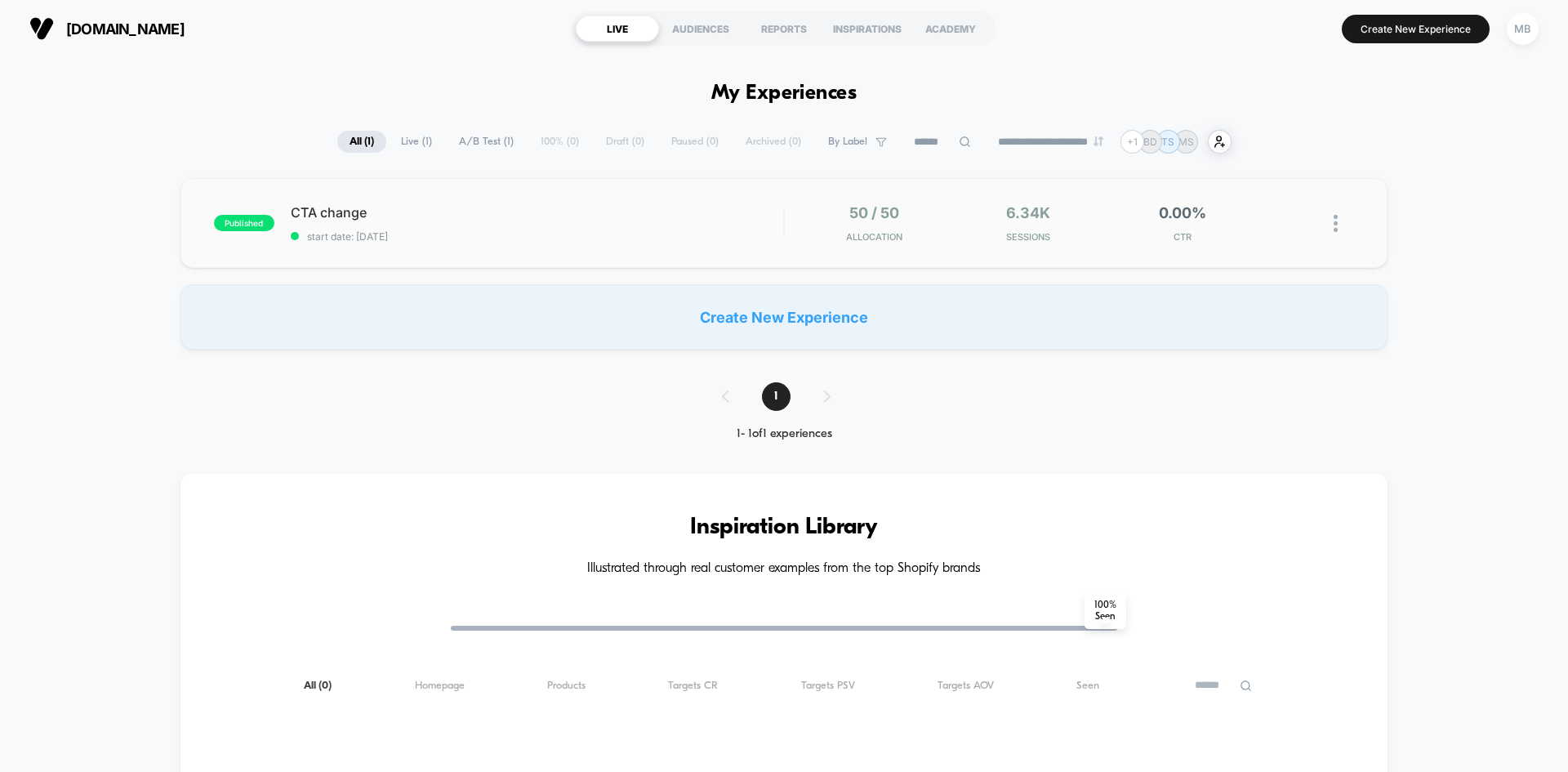
click at [934, 236] on div "50 / 50 Allocation" at bounding box center [873, 224] width 146 height 39
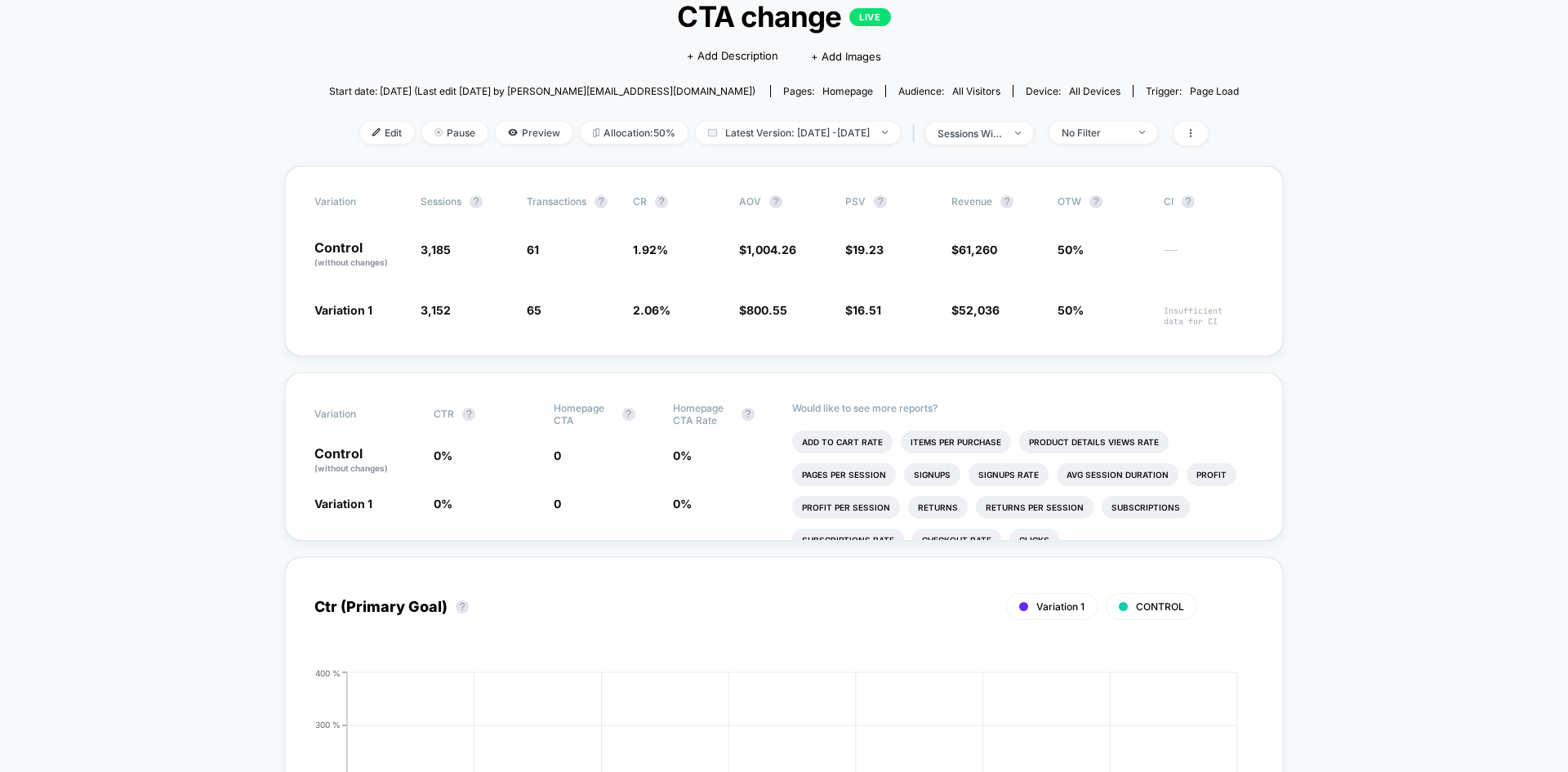
scroll to position [82, 0]
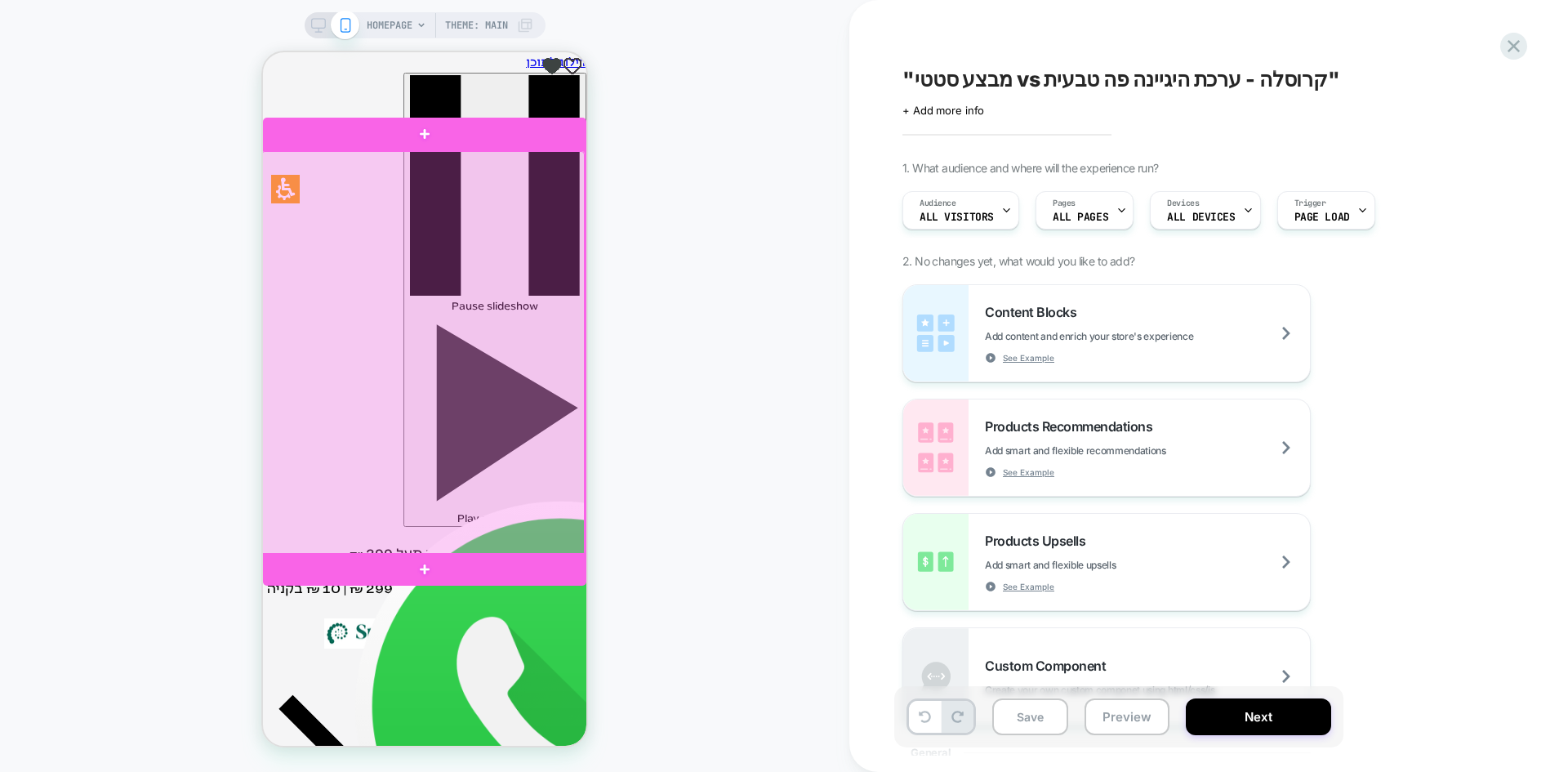
click at [463, 388] on div at bounding box center [423, 353] width 323 height 404
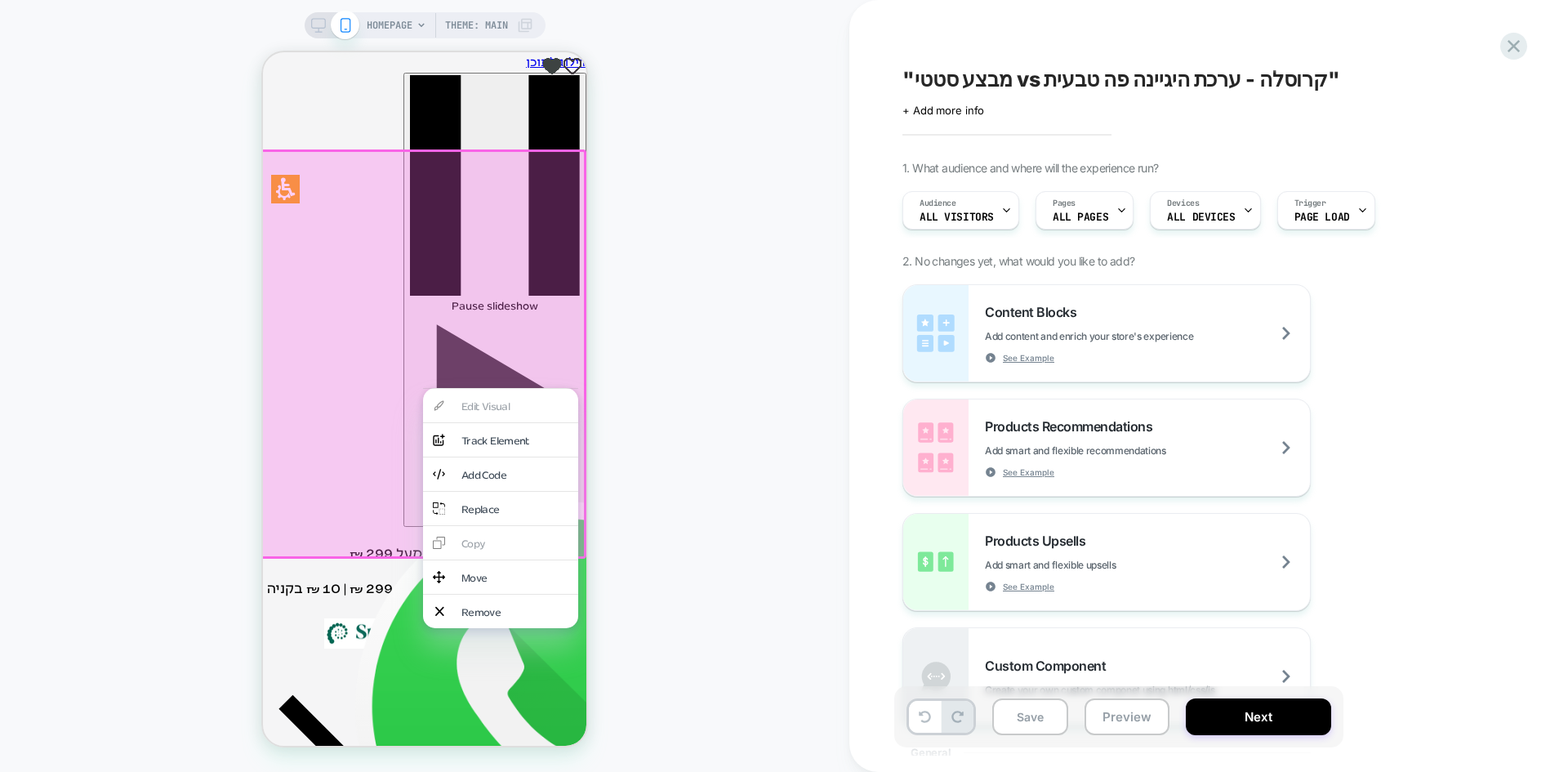
click at [895, 253] on div ""מבצע סטטי vs קרוסלה - ערכת היגיינה פה טבעית" Click to edit experience details …" at bounding box center [1200, 386] width 613 height 739
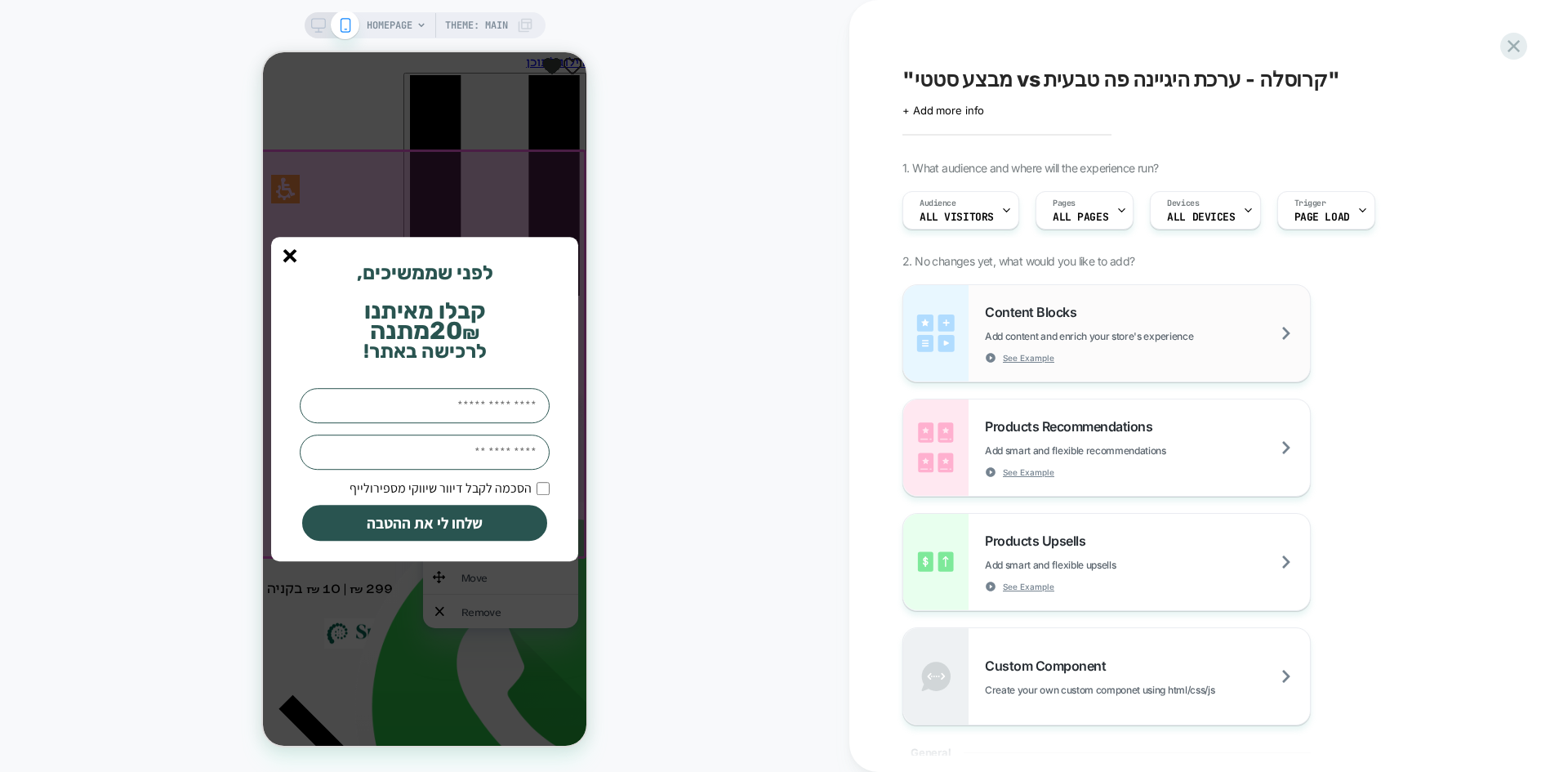
click at [1079, 341] on span "Add content and enrich your store's experience" at bounding box center [1130, 336] width 290 height 12
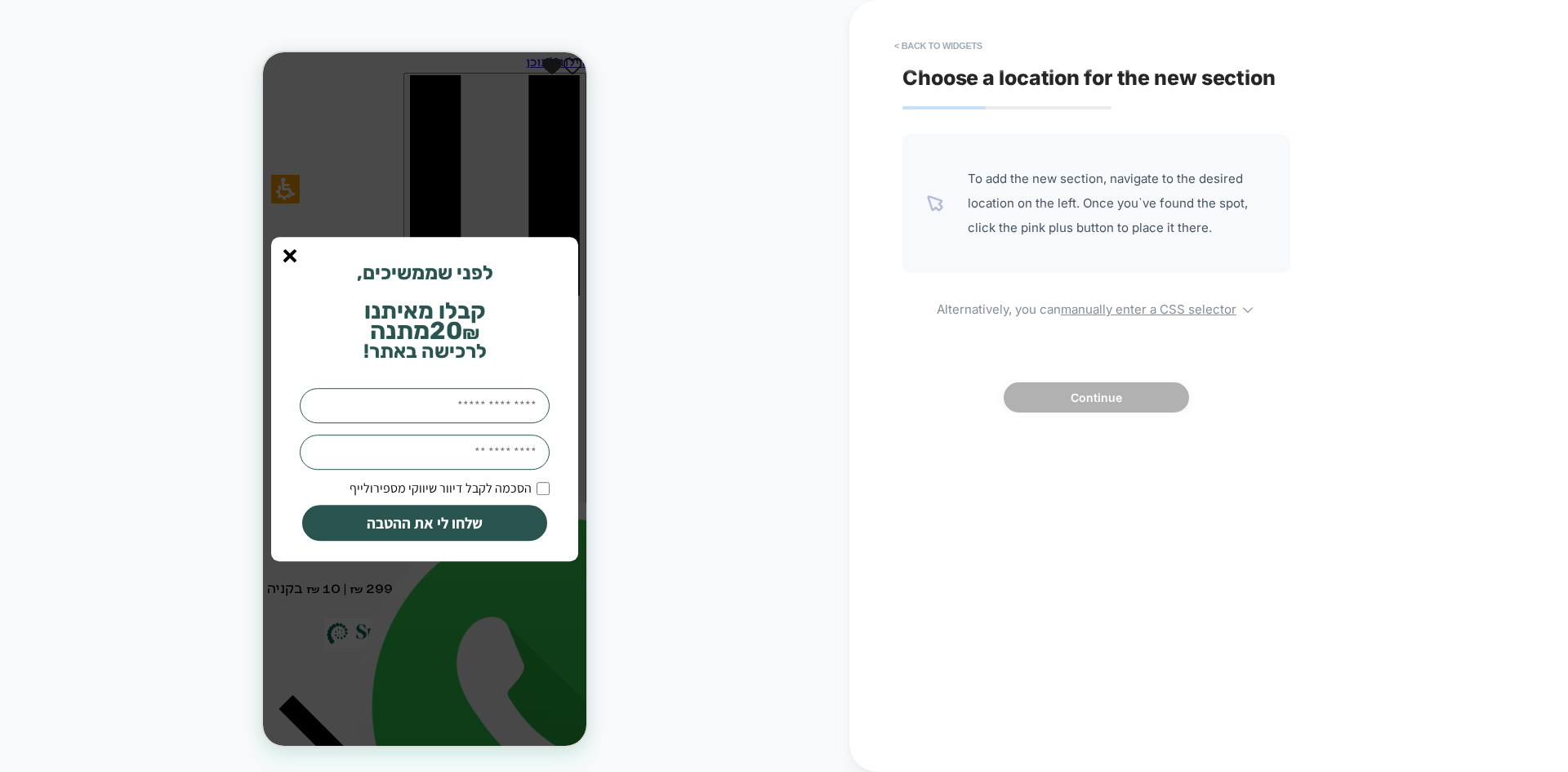
click at [287, 257] on icon "סגור" at bounding box center [290, 256] width 14 height 14
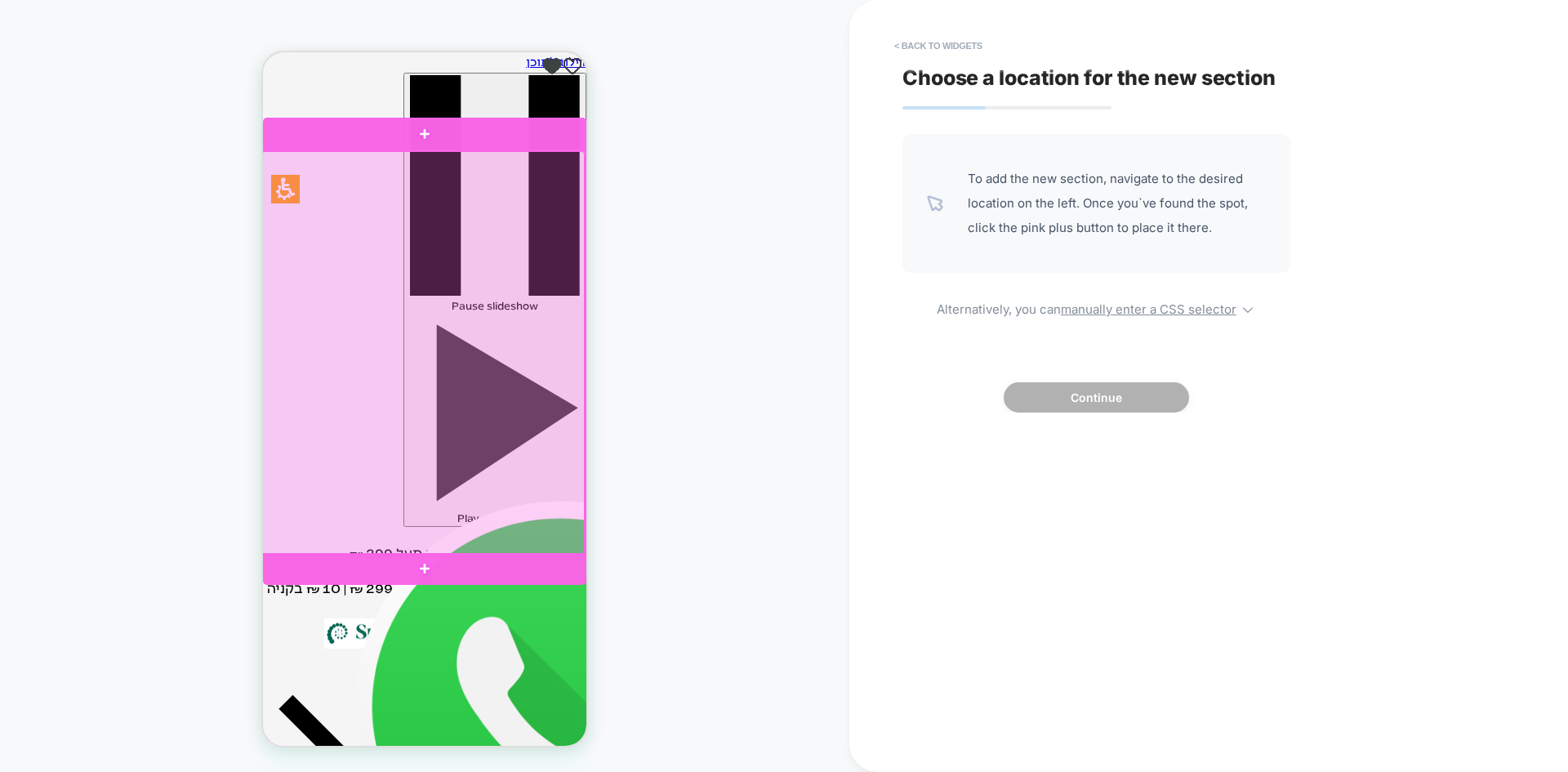
click at [505, 367] on div at bounding box center [423, 353] width 323 height 404
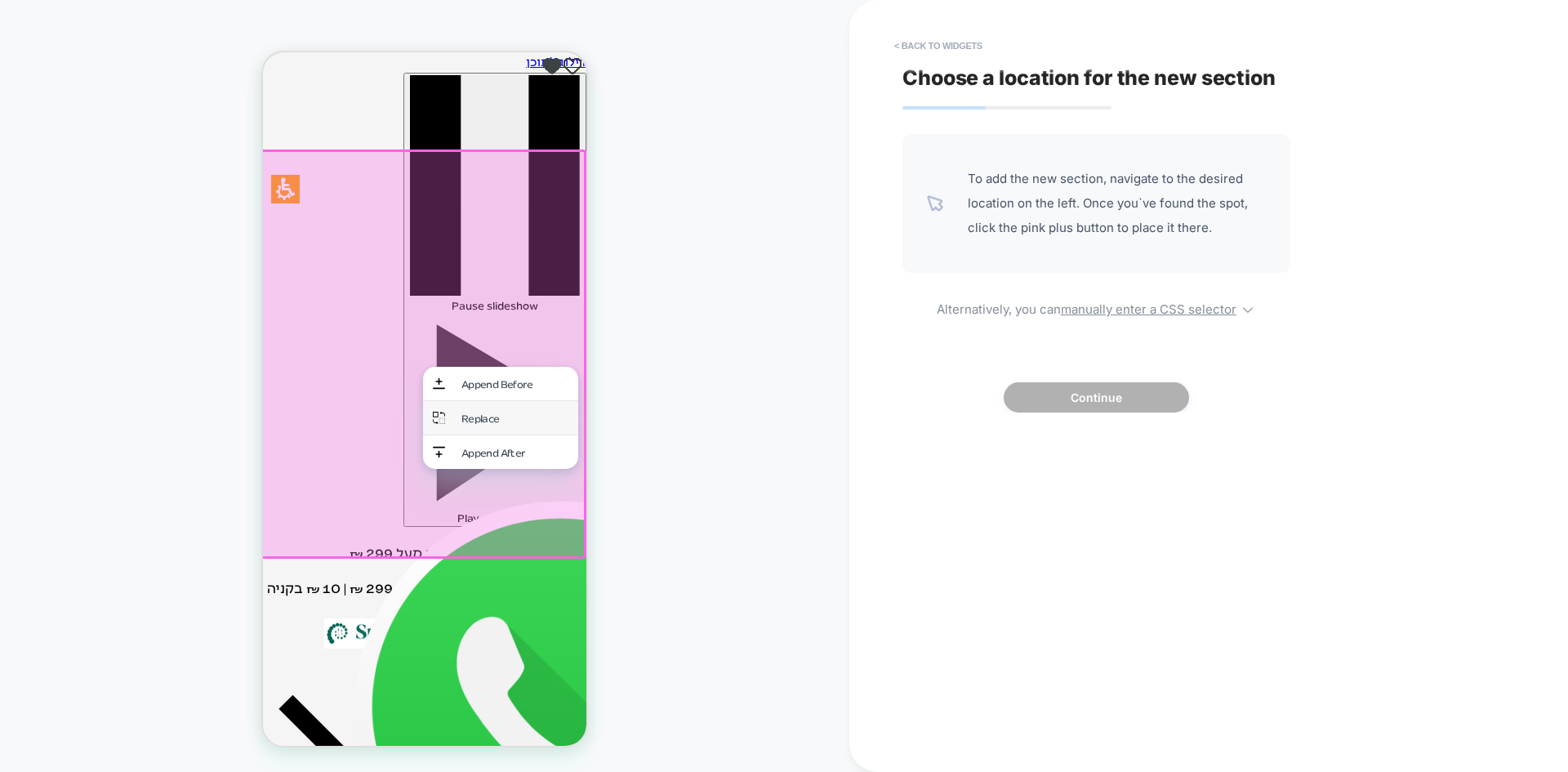
click at [492, 414] on div "Replace" at bounding box center [515, 417] width 107 height 14
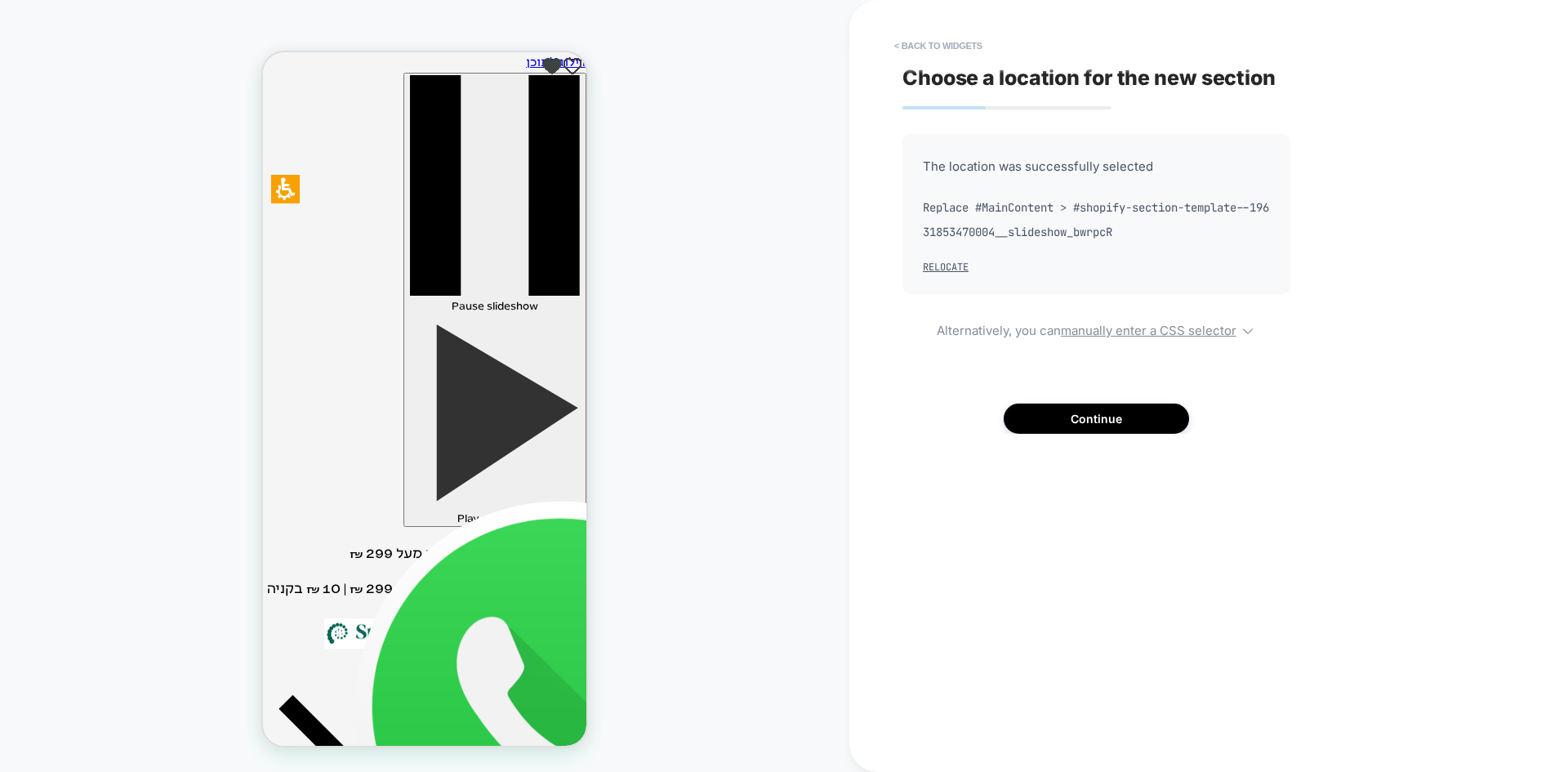
click at [1079, 441] on div "Choose a location for the new section The location was successfully selected Re…" at bounding box center [1200, 386] width 613 height 739
click at [1084, 423] on button "Continue" at bounding box center [1096, 418] width 186 height 31
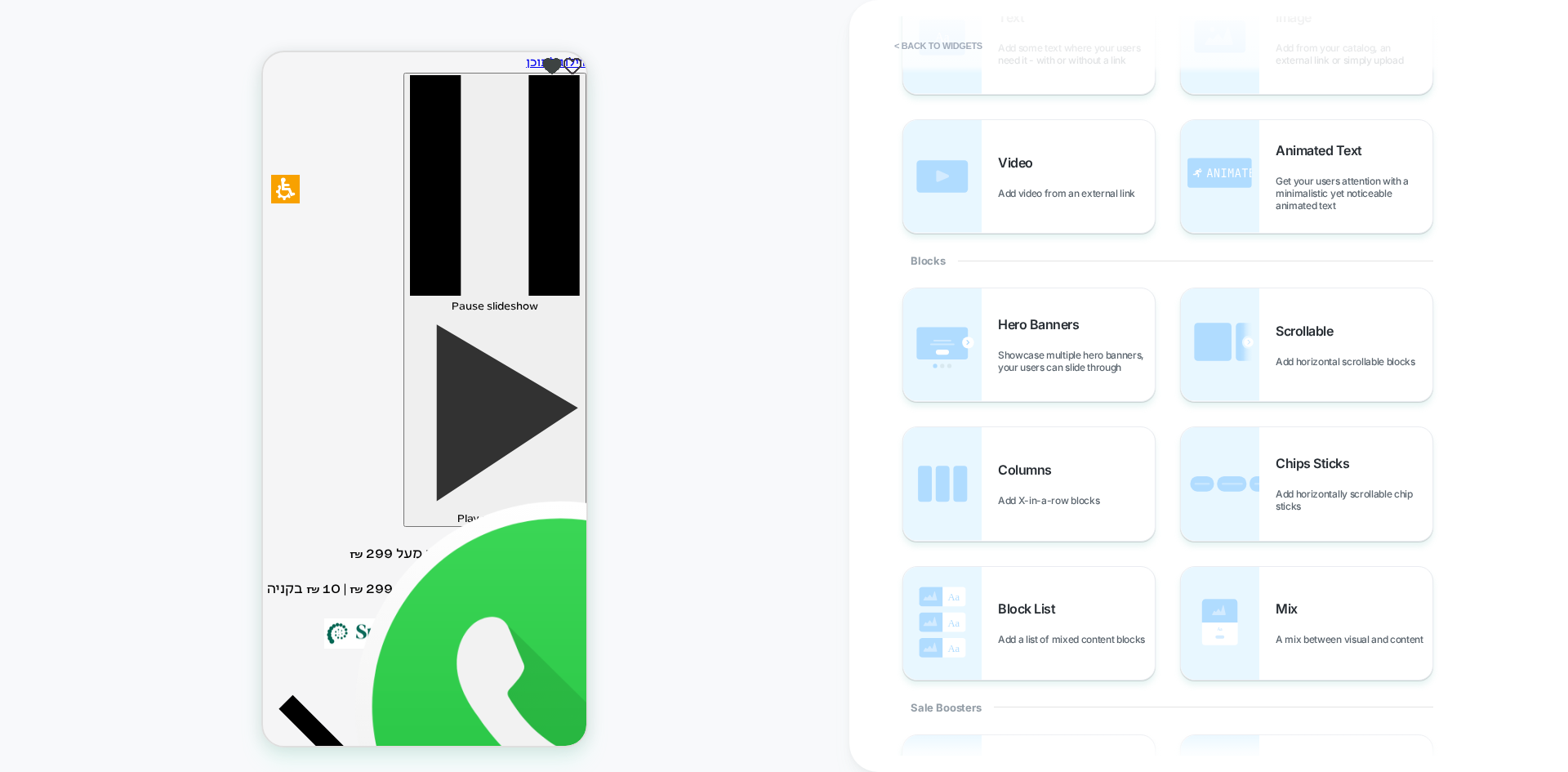
scroll to position [163, 0]
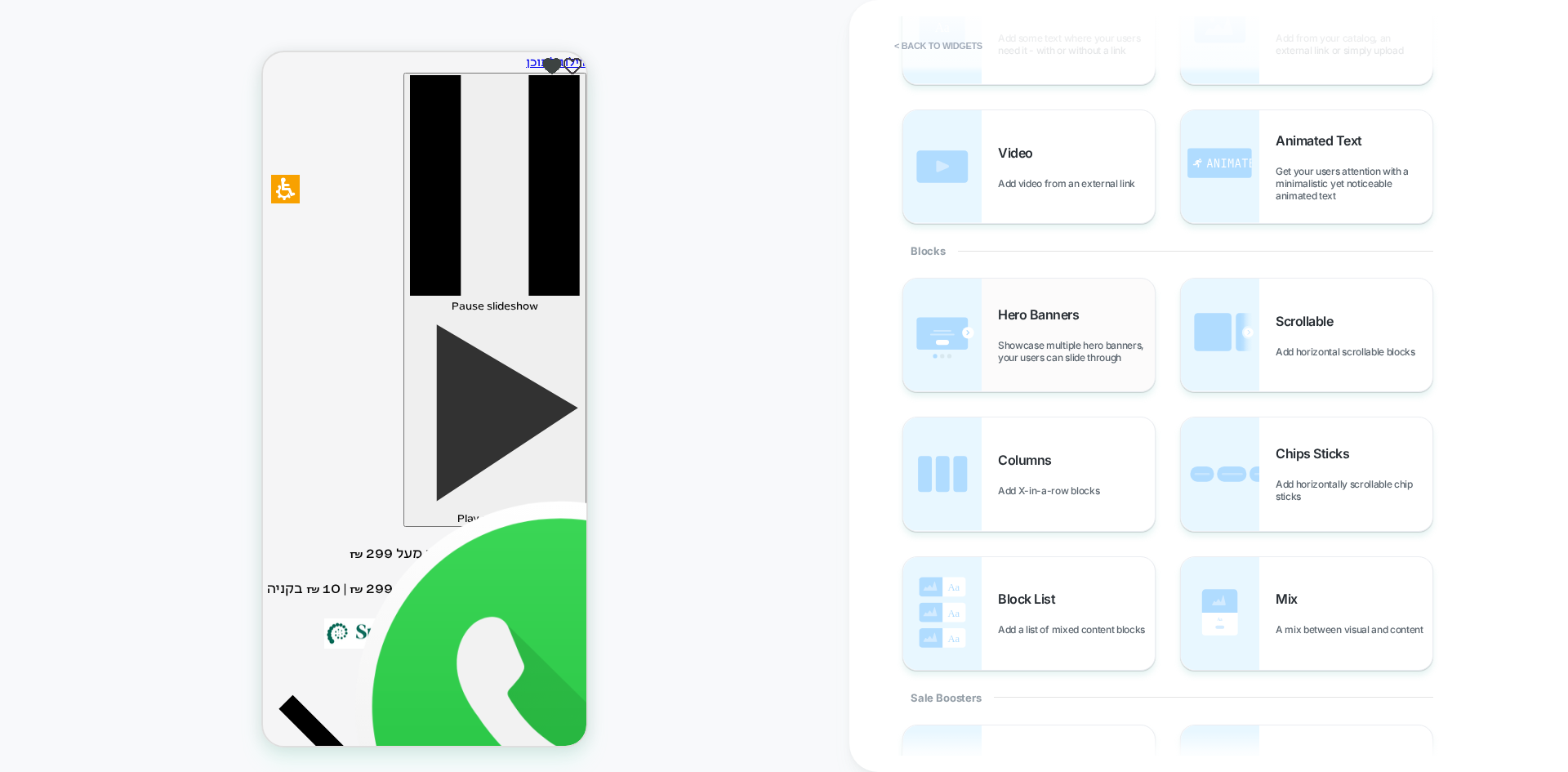
click at [1043, 365] on div "Hero Banners Showcase multiple hero banners, your users can slide through" at bounding box center [1029, 335] width 252 height 113
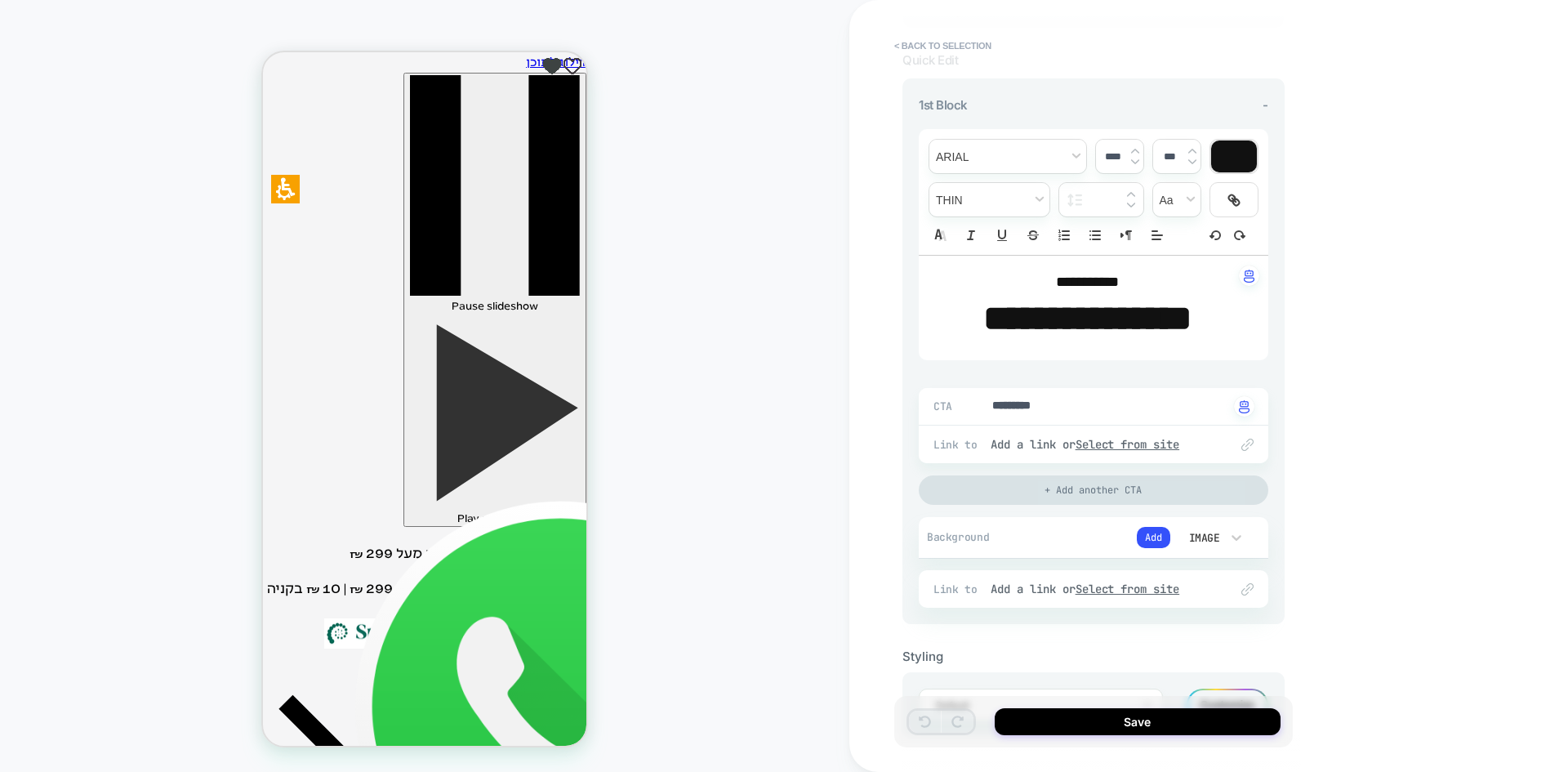
click at [1070, 505] on div "+ Add another CTA" at bounding box center [1094, 490] width 350 height 30
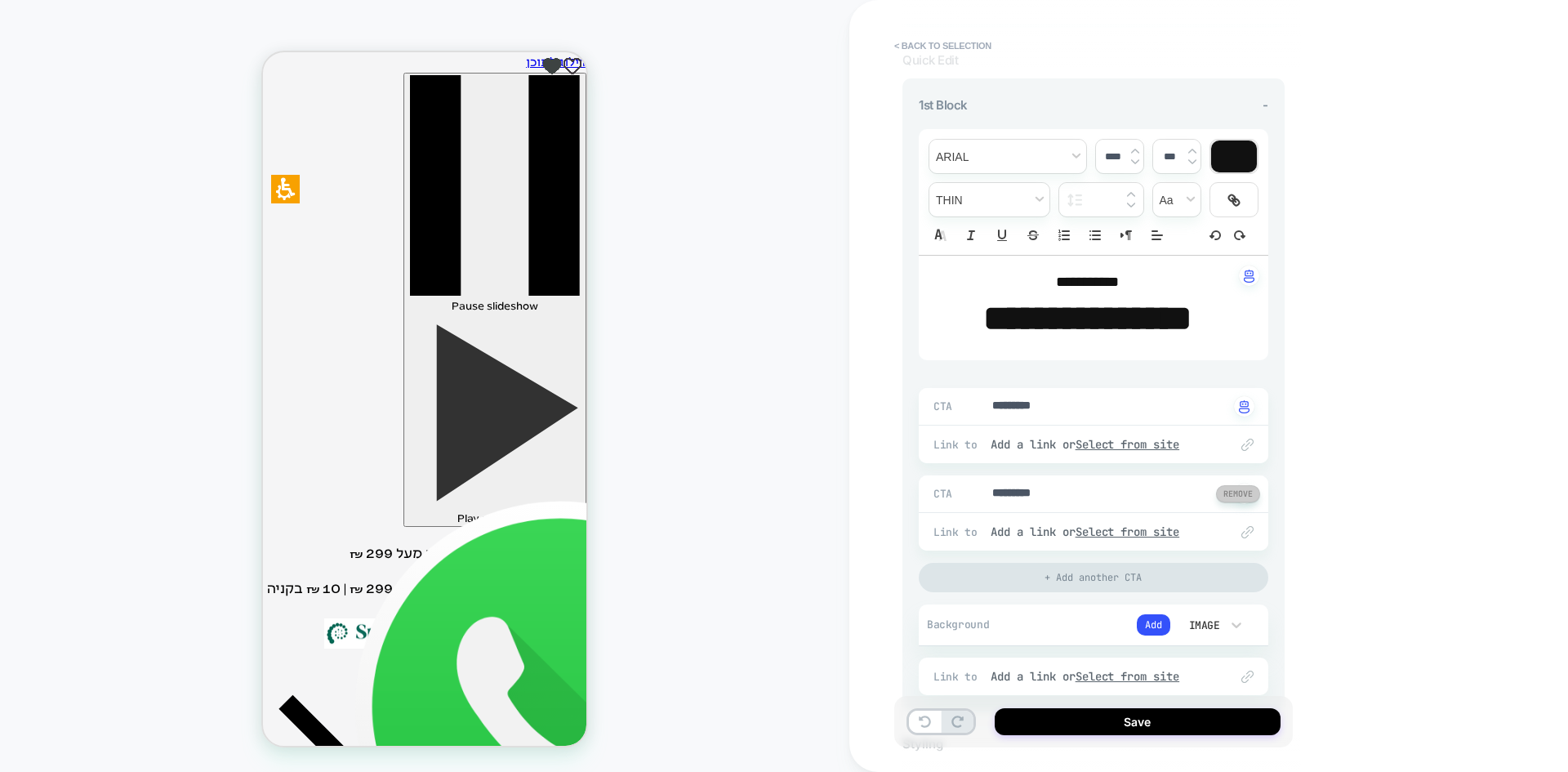
click at [1246, 502] on button at bounding box center [1237, 493] width 44 height 17
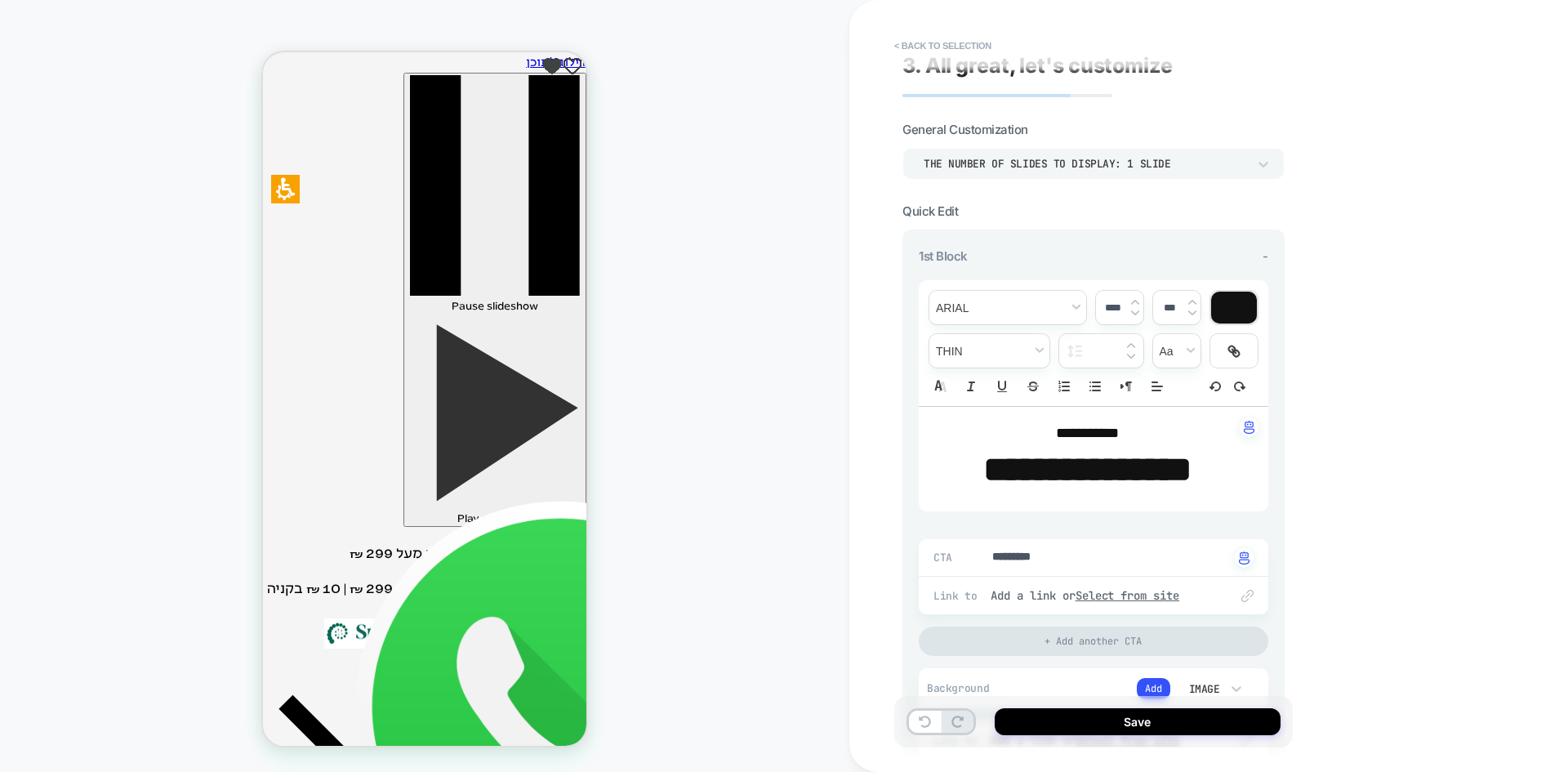
scroll to position [0, 0]
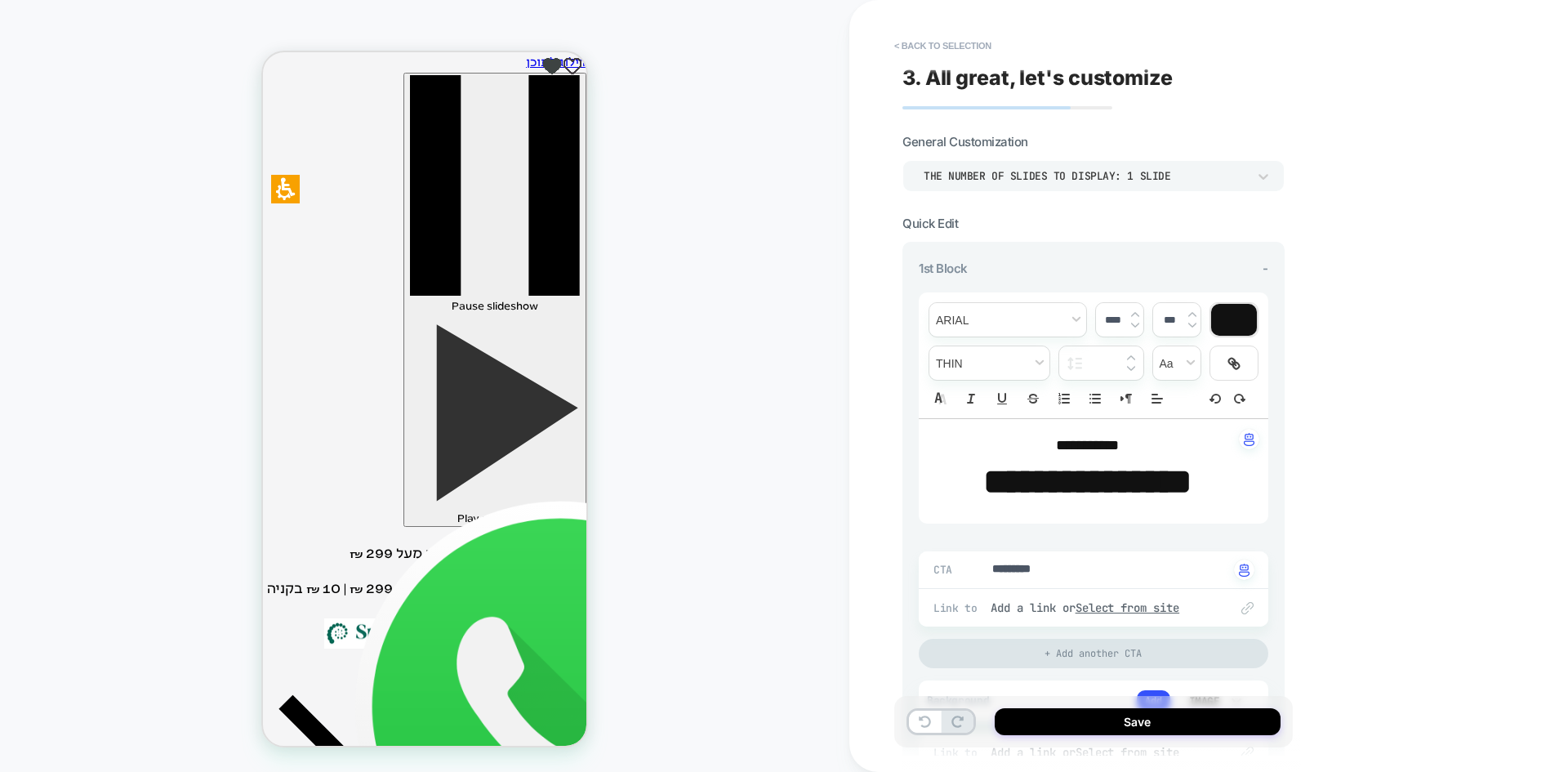
click at [1155, 181] on div "THE NUMBER OF SLIDES TO DISPLAY: 1 SLIDE" at bounding box center [1085, 176] width 323 height 14
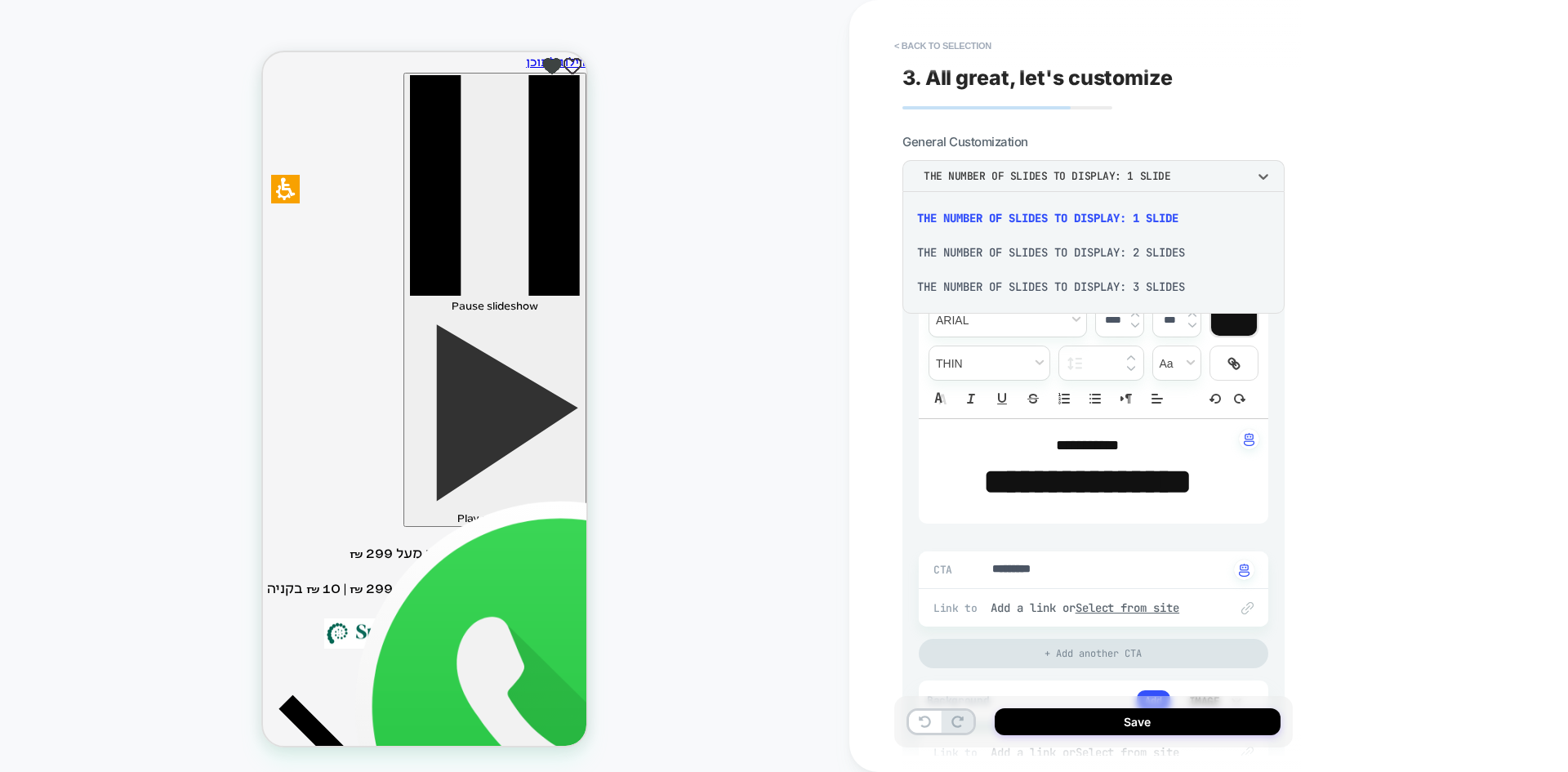
click at [1064, 283] on div "THE NUMBER OF SLIDES TO DISPLAY: 3 SLIDES" at bounding box center [1094, 287] width 370 height 35
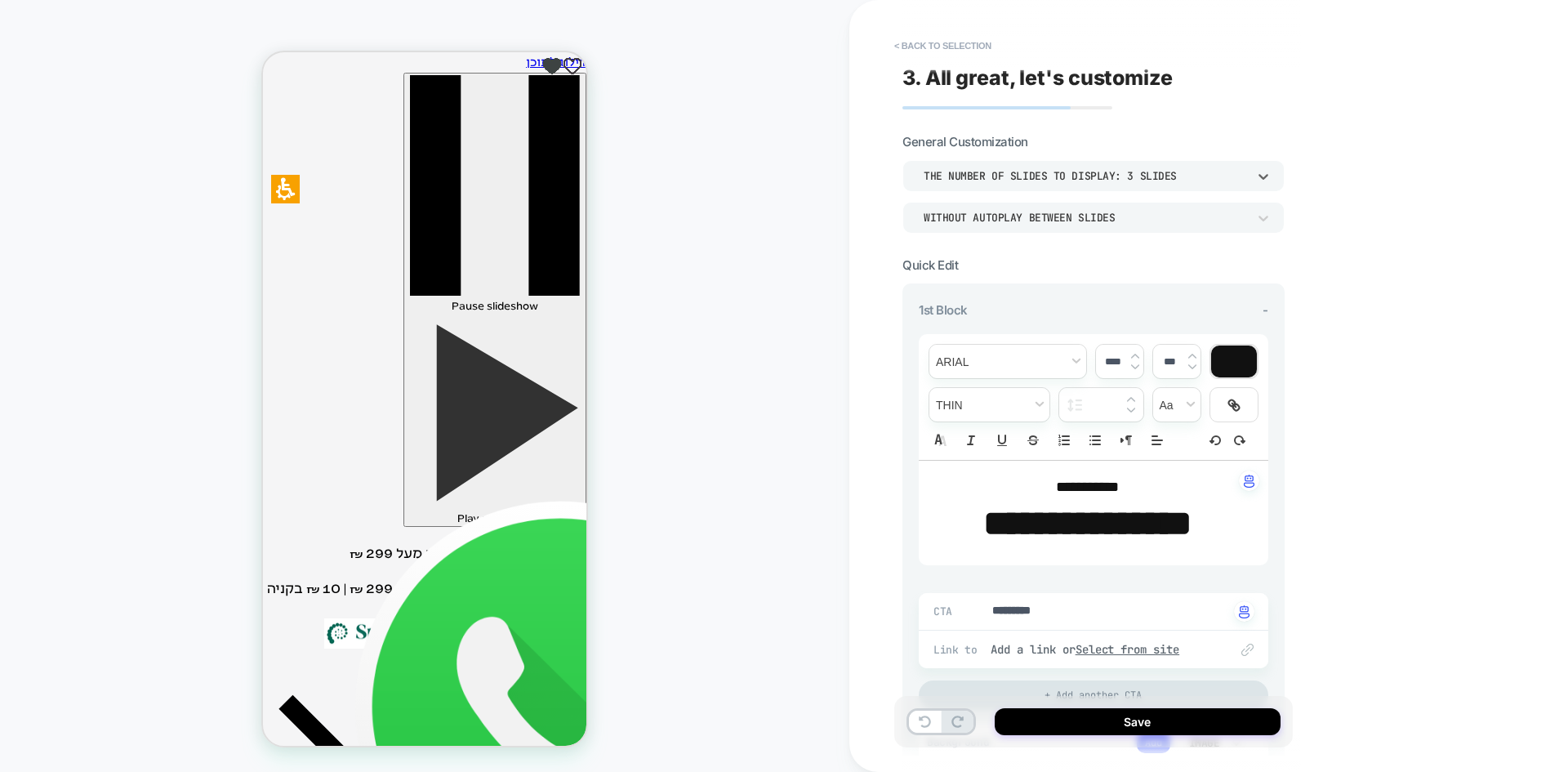
type textarea "*"
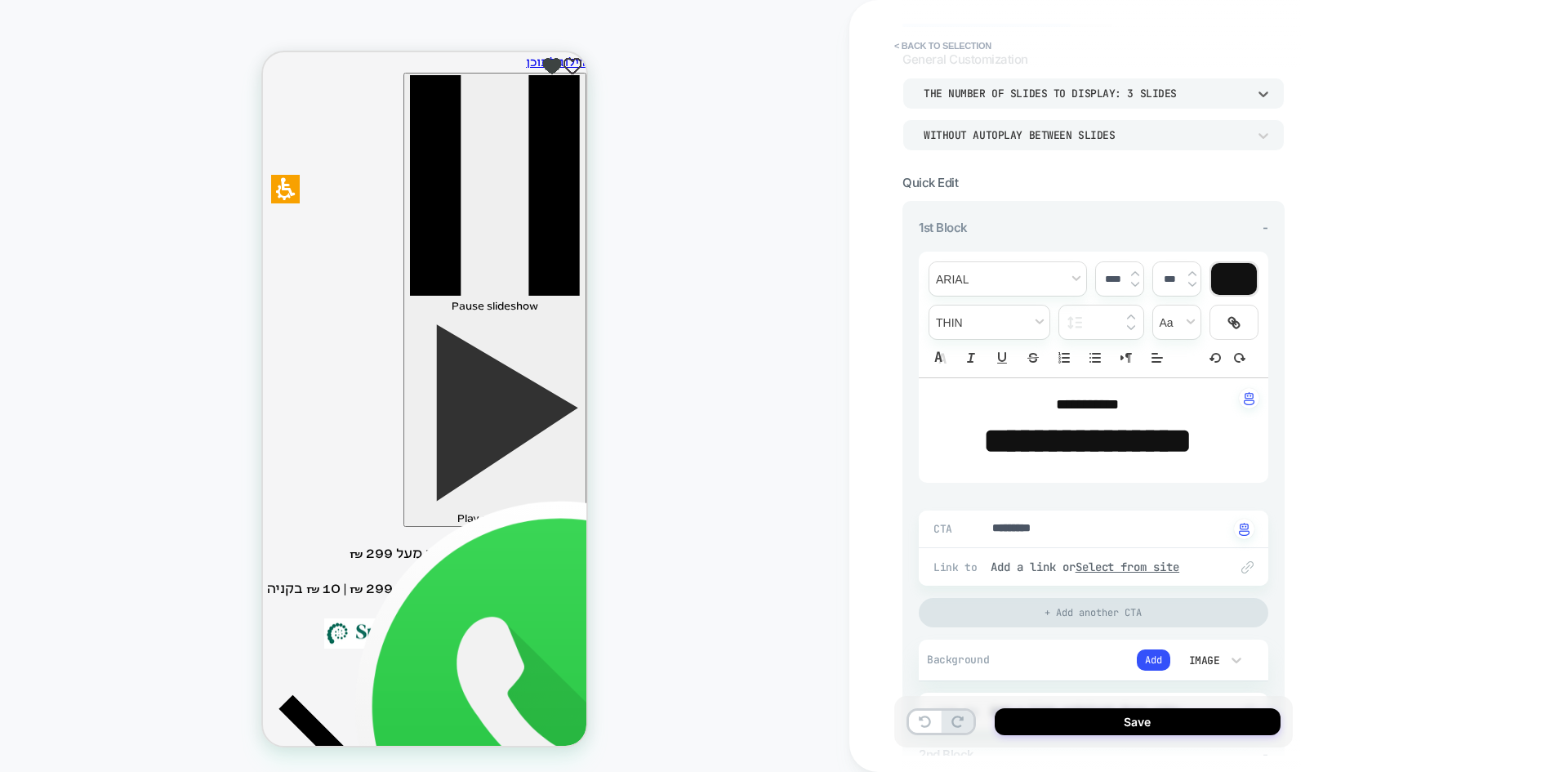
scroll to position [82, 0]
click at [1024, 135] on div "WITHOUT AUTOPLAY BETWEEN SLIDES" at bounding box center [1085, 135] width 323 height 14
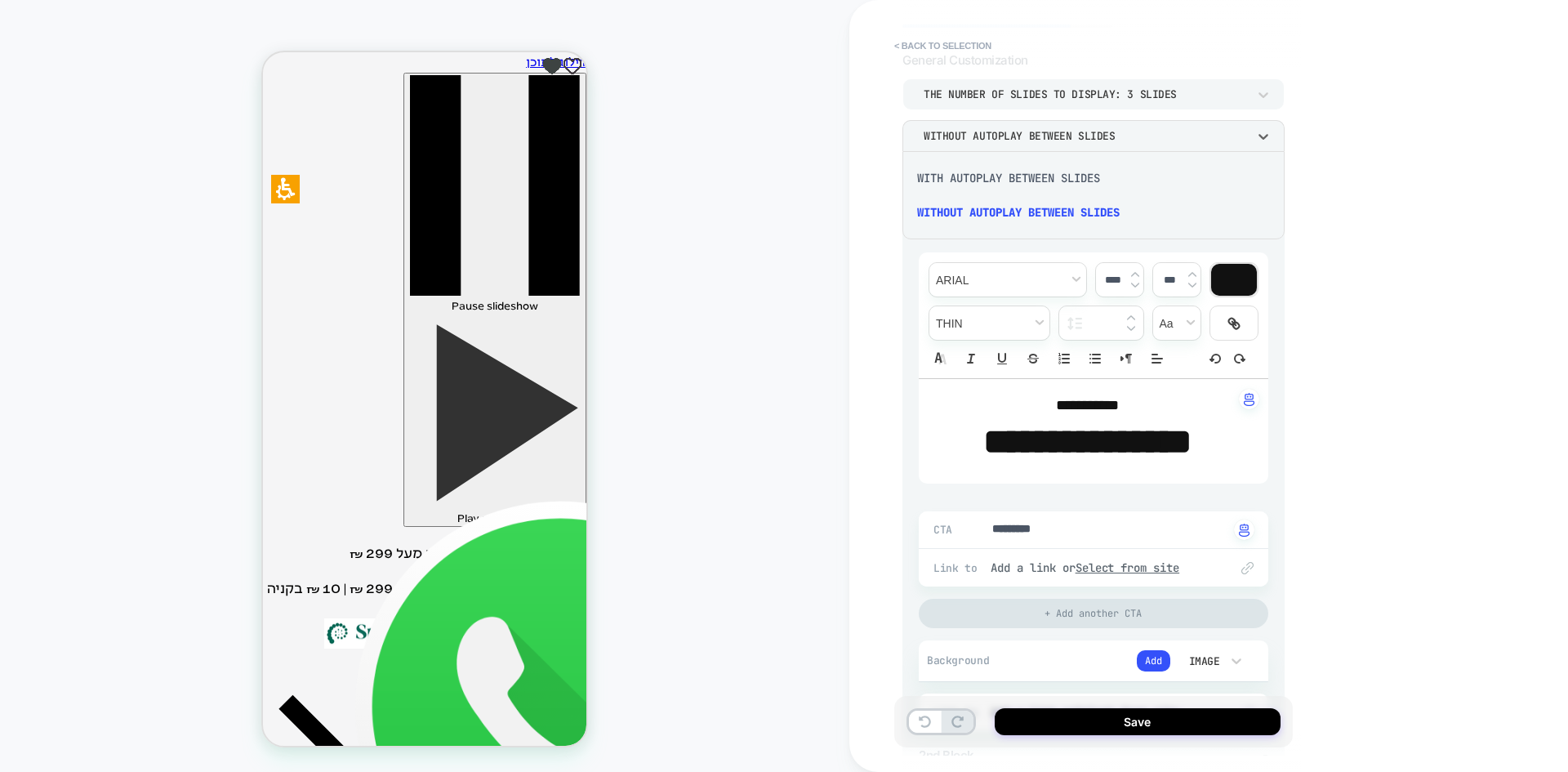
click at [1071, 133] on div at bounding box center [784, 386] width 1568 height 772
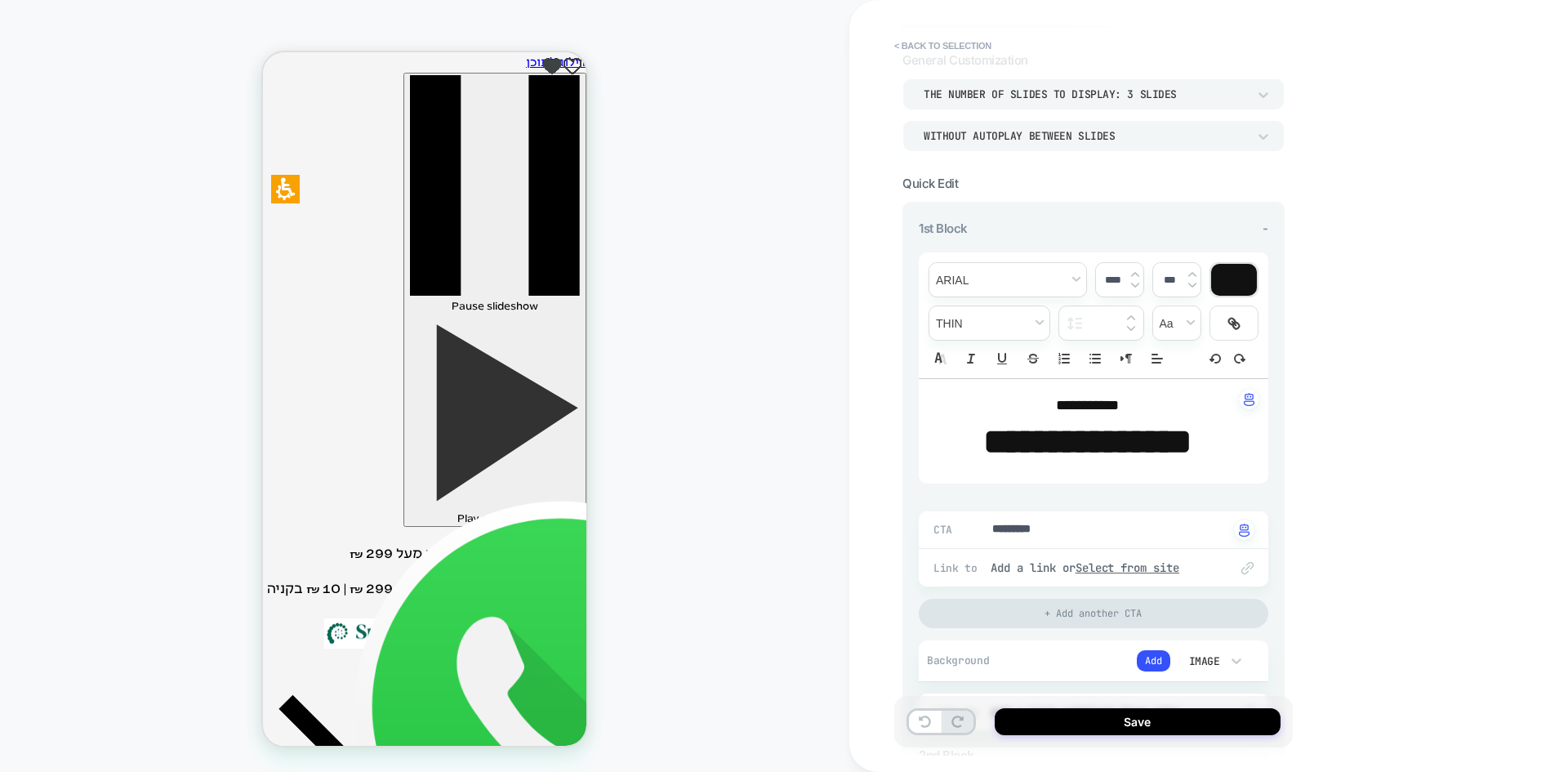
click at [1157, 130] on div "WITHOUT AUTOPLAY BETWEEN SLIDES" at bounding box center [1085, 135] width 323 height 14
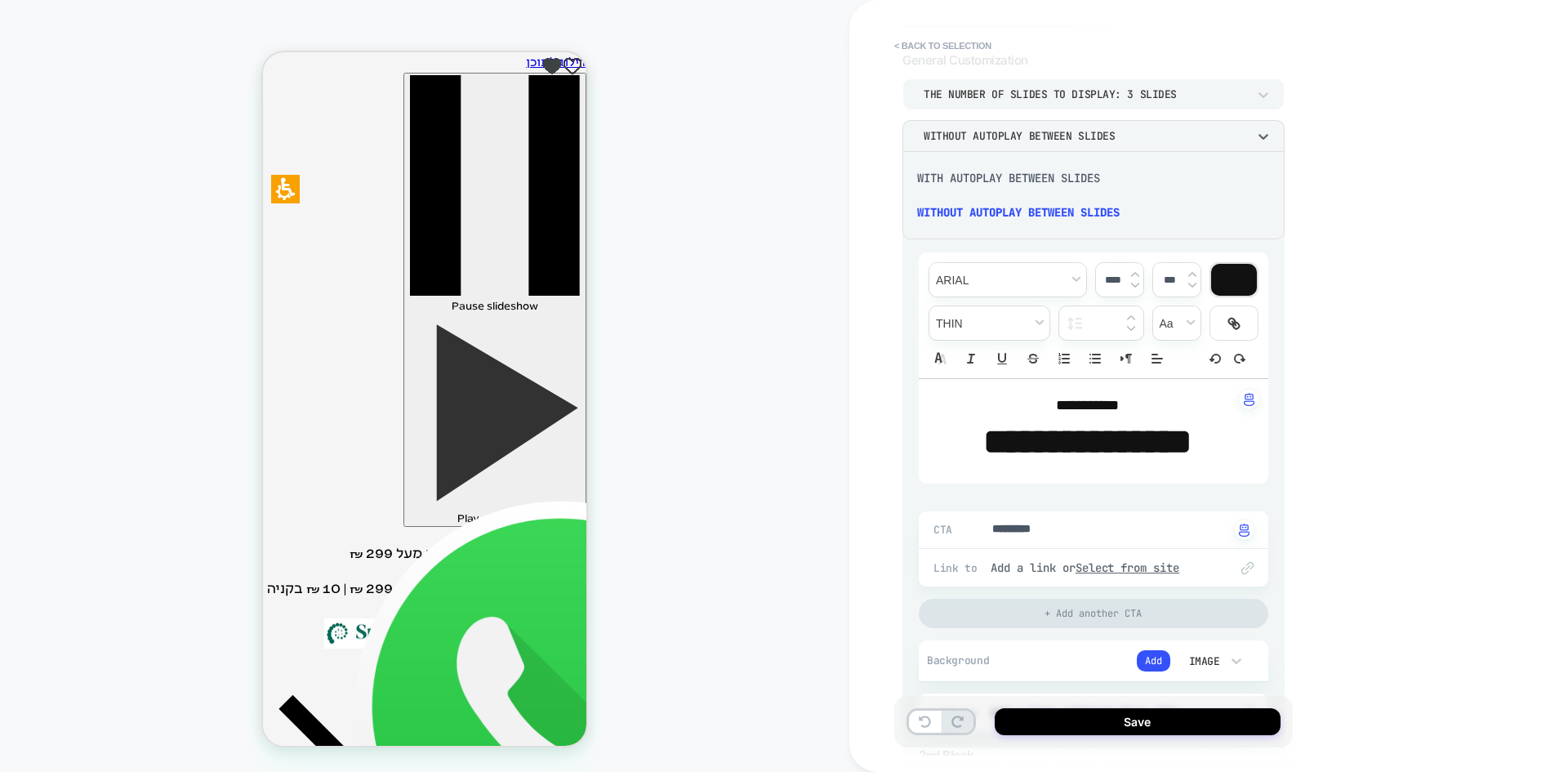
click at [1149, 130] on div at bounding box center [784, 386] width 1568 height 772
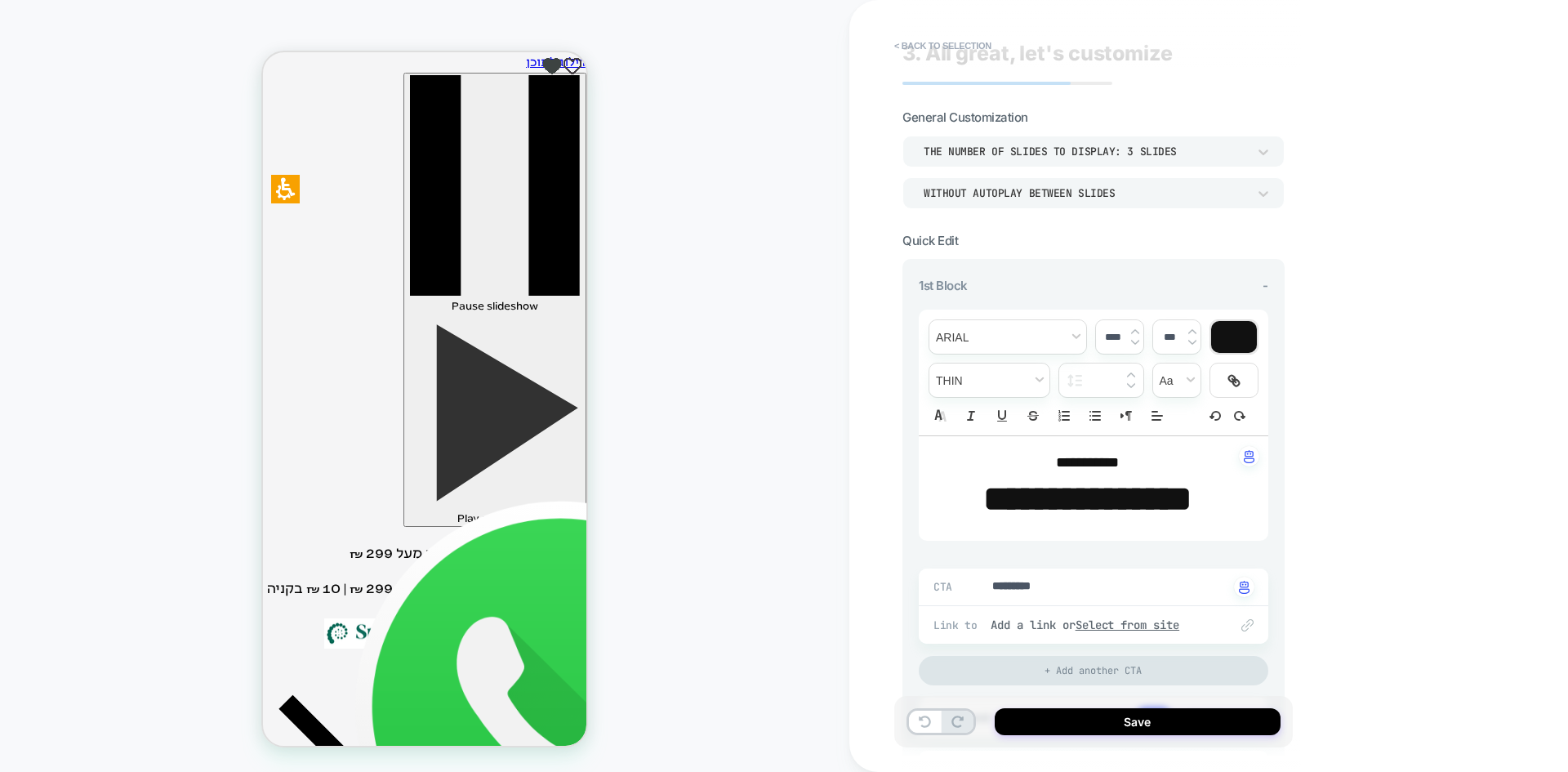
scroll to position [0, 0]
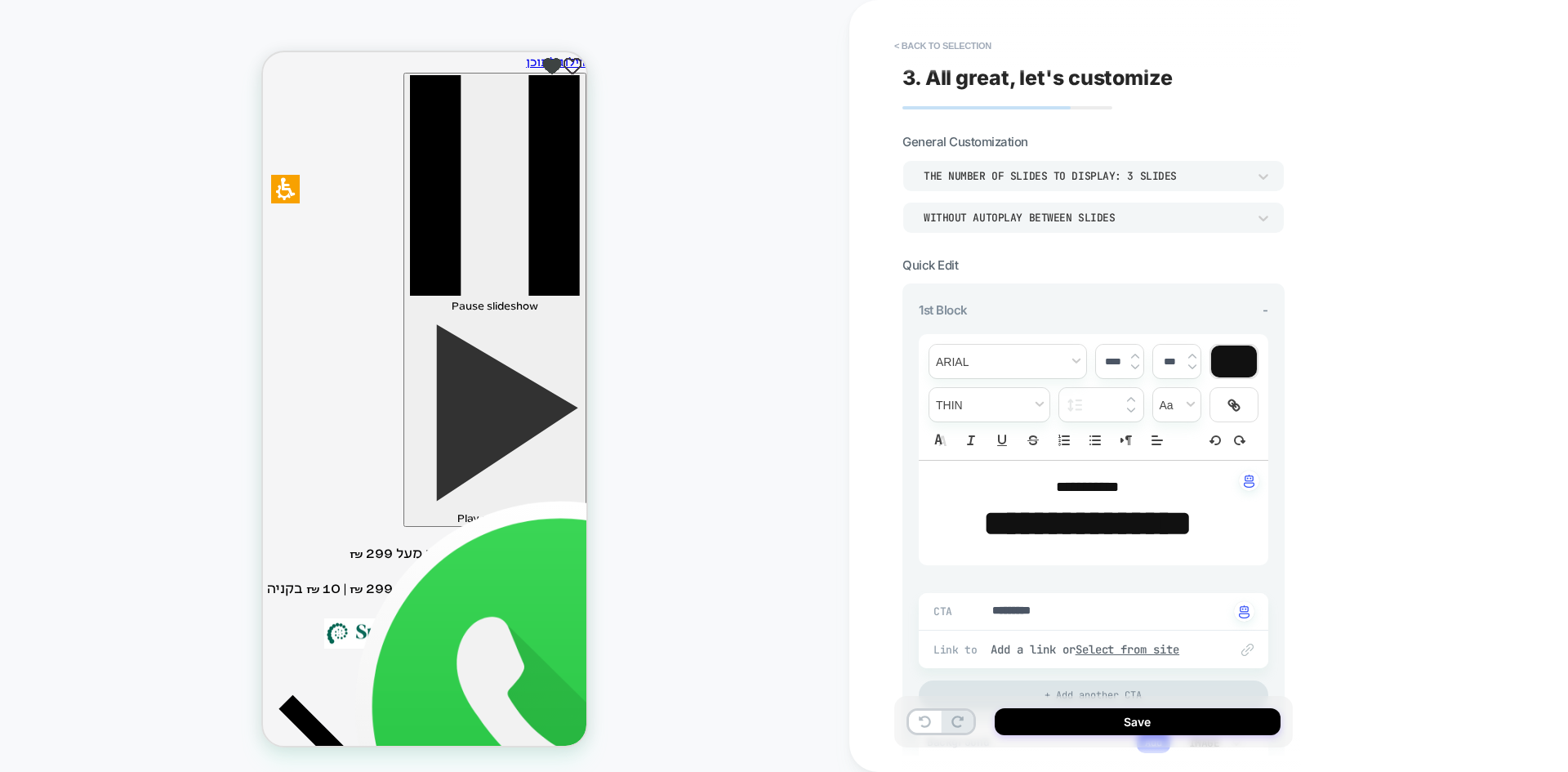
click at [936, 186] on div "THE NUMBER OF SLIDES TO DISPLAY: 3 SLIDES" at bounding box center [1093, 176] width 382 height 31
